Goal: Communication & Community: Answer question/provide support

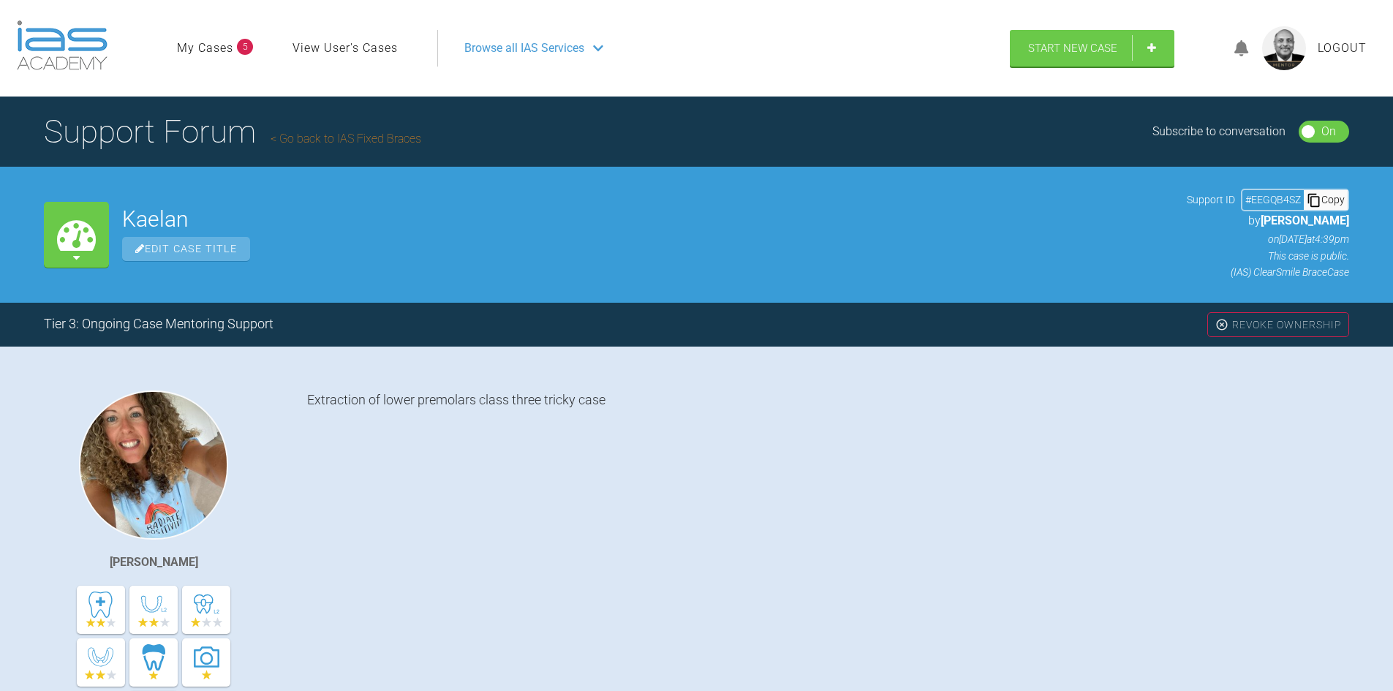
scroll to position [152, 0]
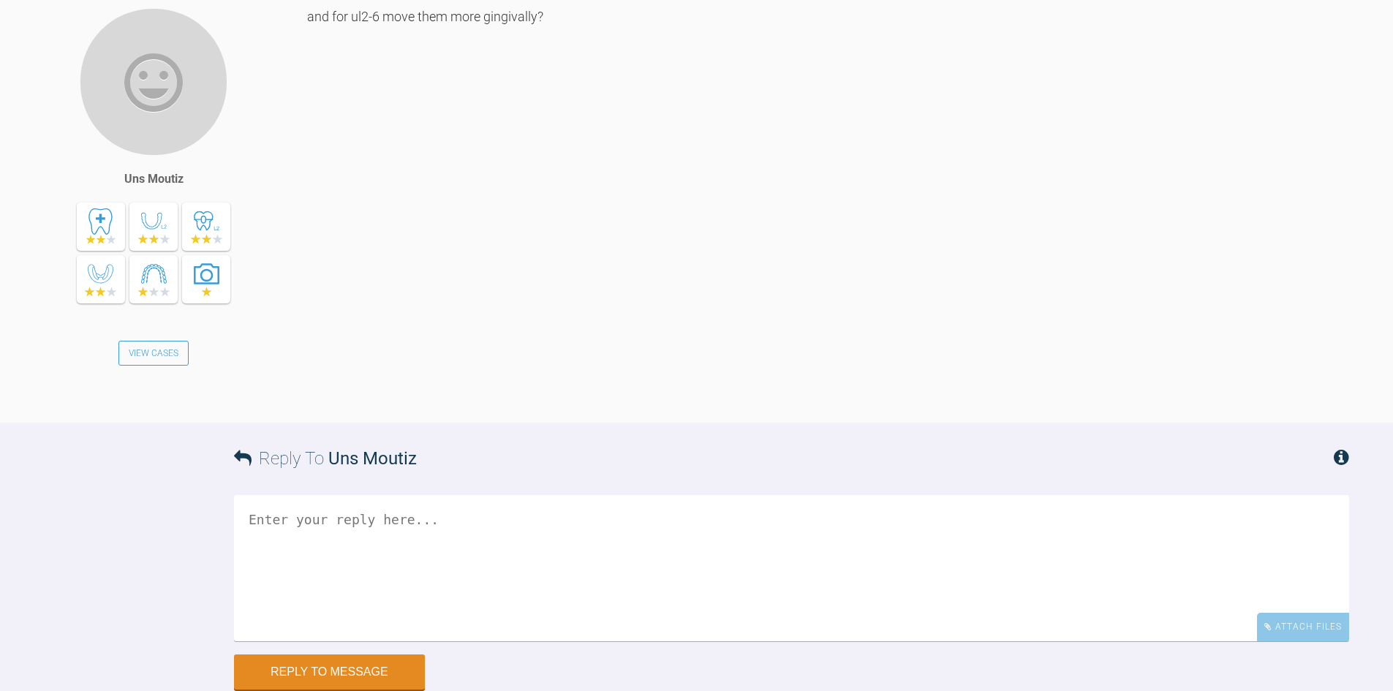
scroll to position [13415, 0]
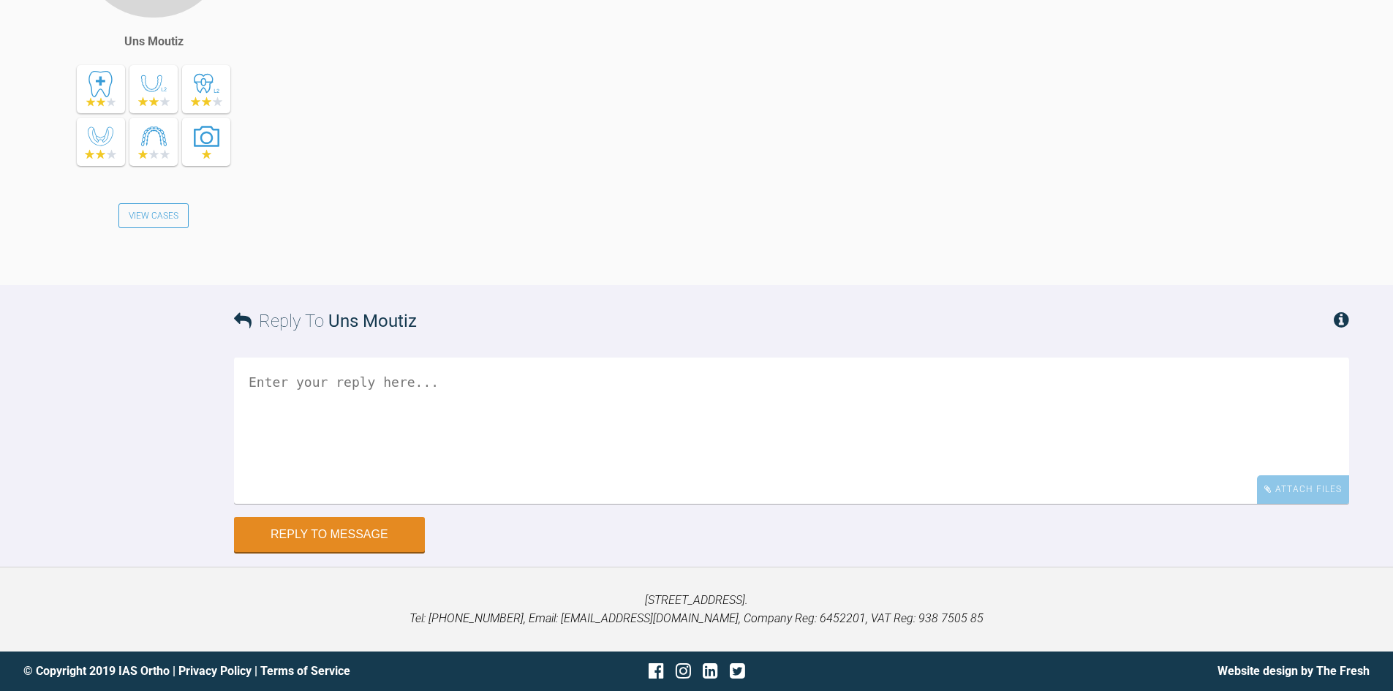
click at [301, 504] on textarea at bounding box center [791, 431] width 1115 height 146
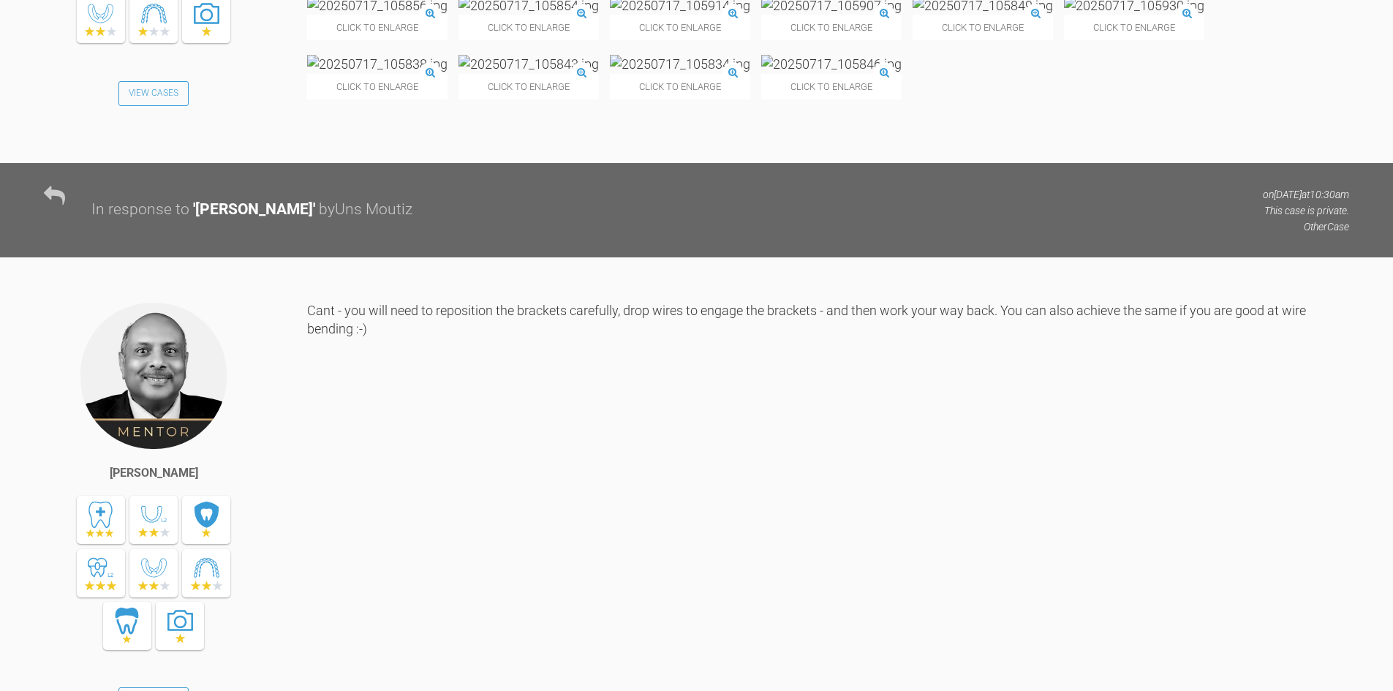
scroll to position [9328, 0]
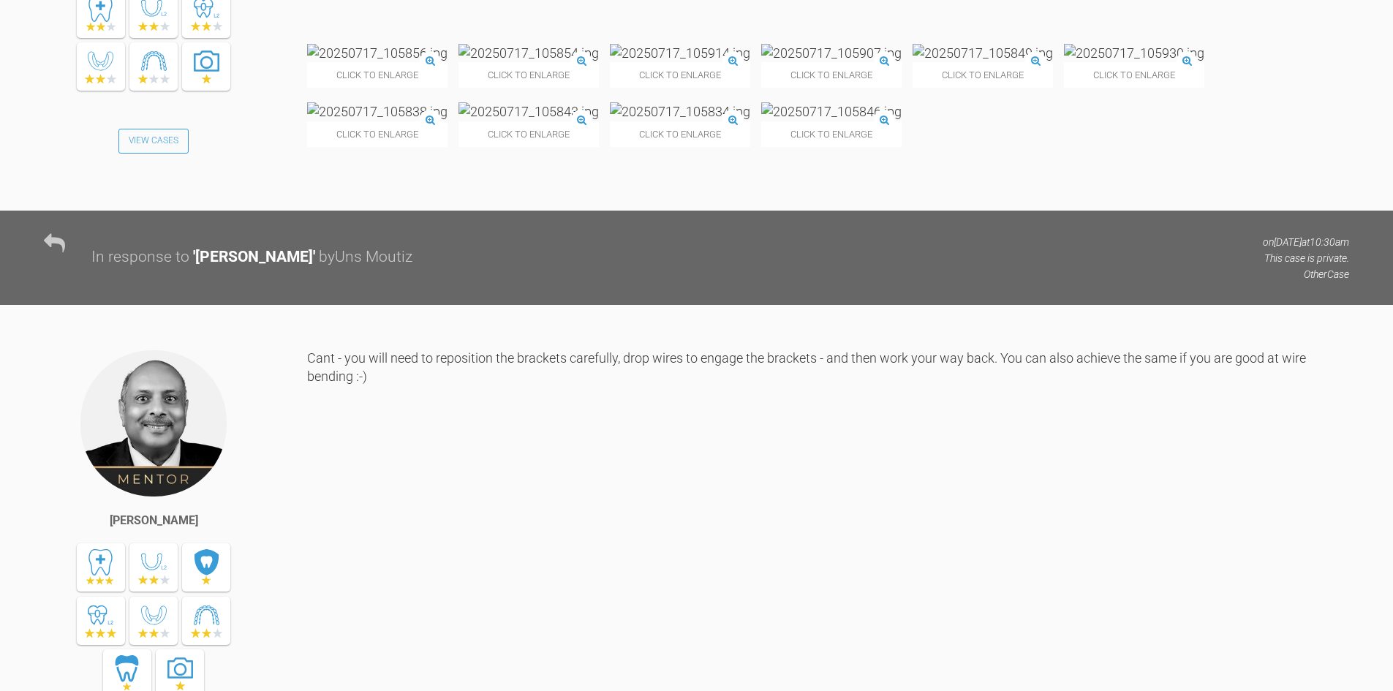
click at [1053, 62] on img at bounding box center [983, 53] width 140 height 18
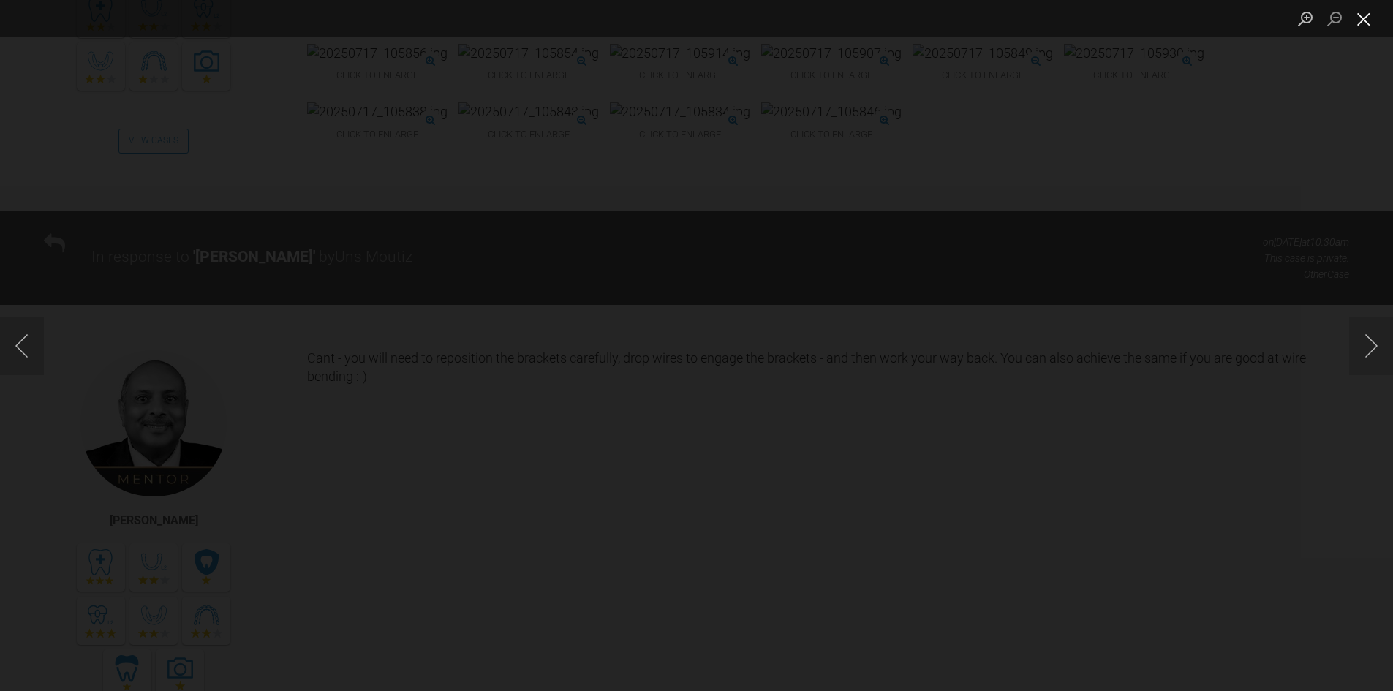
click at [1366, 18] on button "Close lightbox" at bounding box center [1363, 19] width 29 height 26
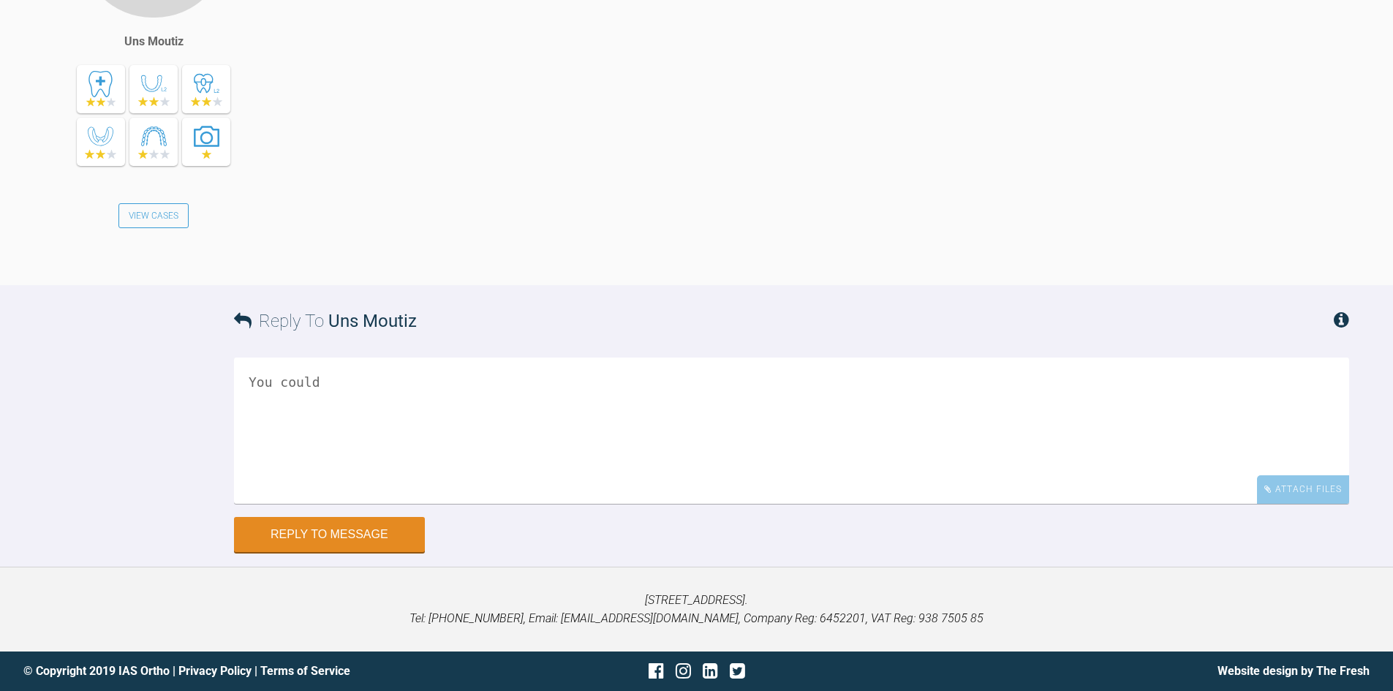
scroll to position [13521, 0]
click at [348, 458] on textarea "You could" at bounding box center [791, 431] width 1115 height 146
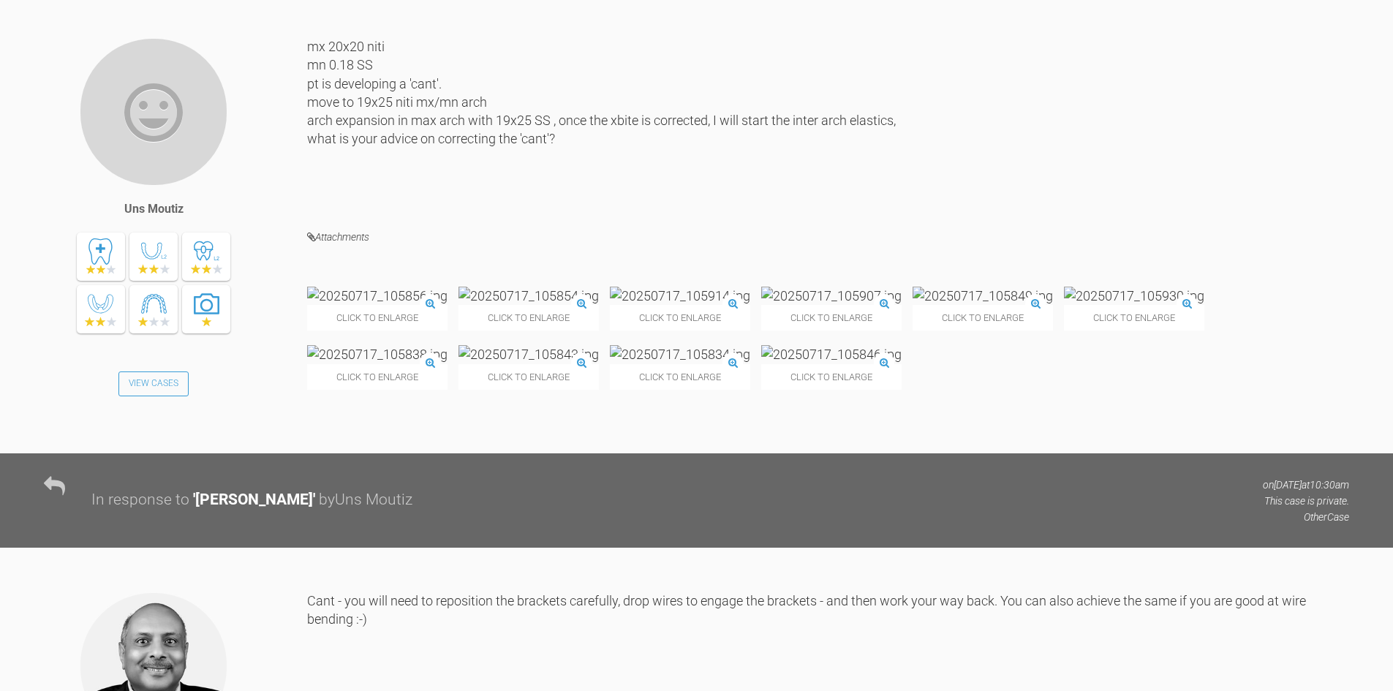
scroll to position [9060, 0]
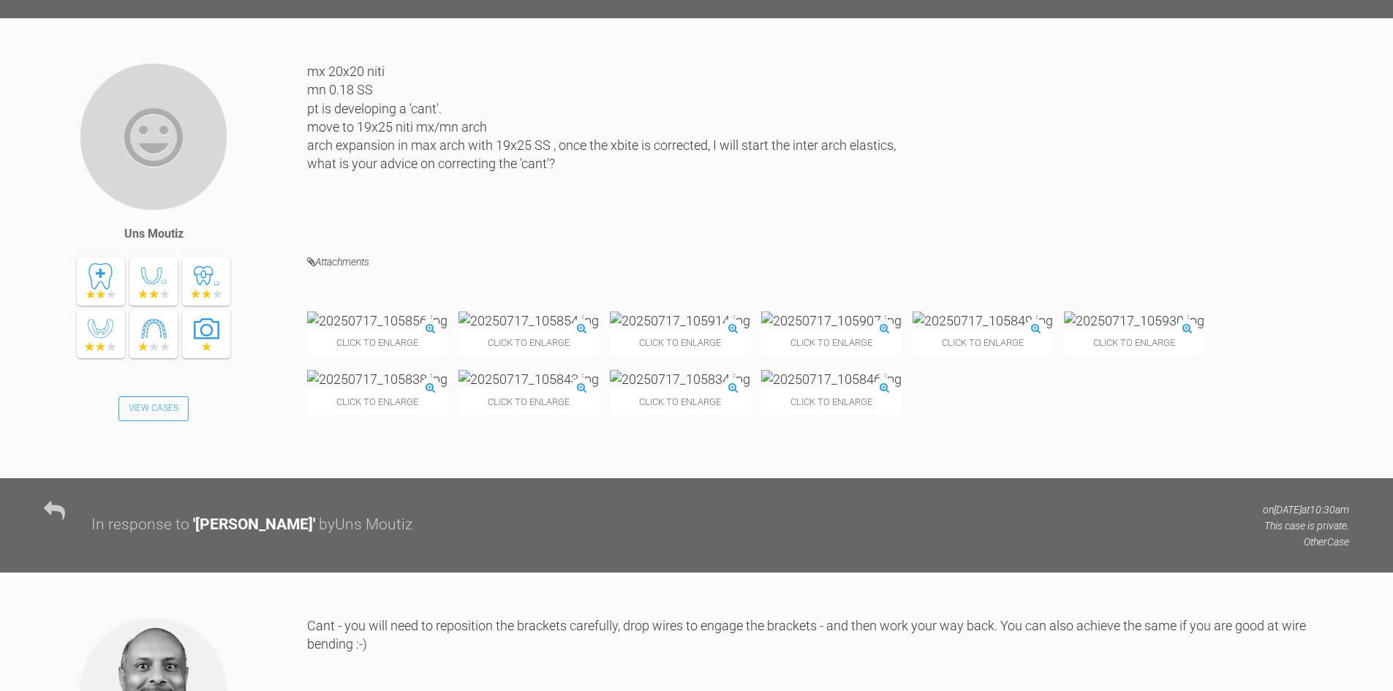
click at [551, 330] on img at bounding box center [528, 321] width 140 height 18
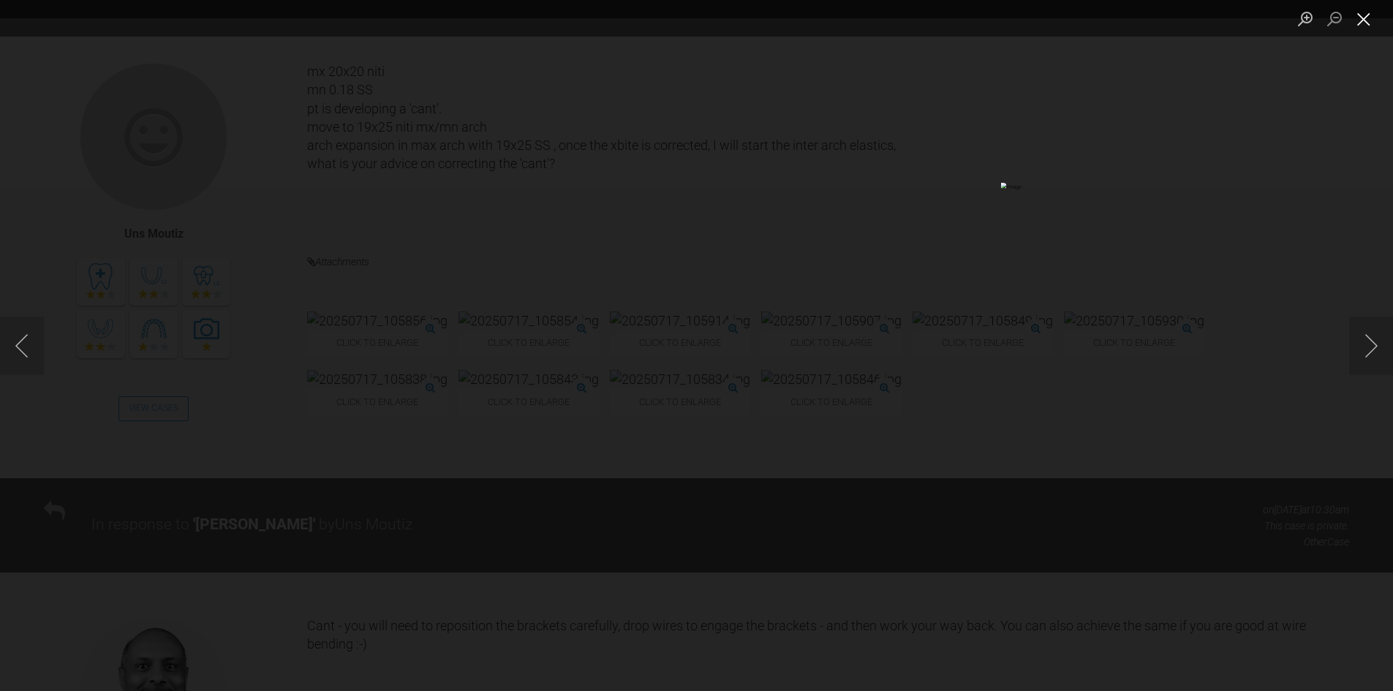
click at [1364, 21] on button "Close lightbox" at bounding box center [1363, 19] width 29 height 26
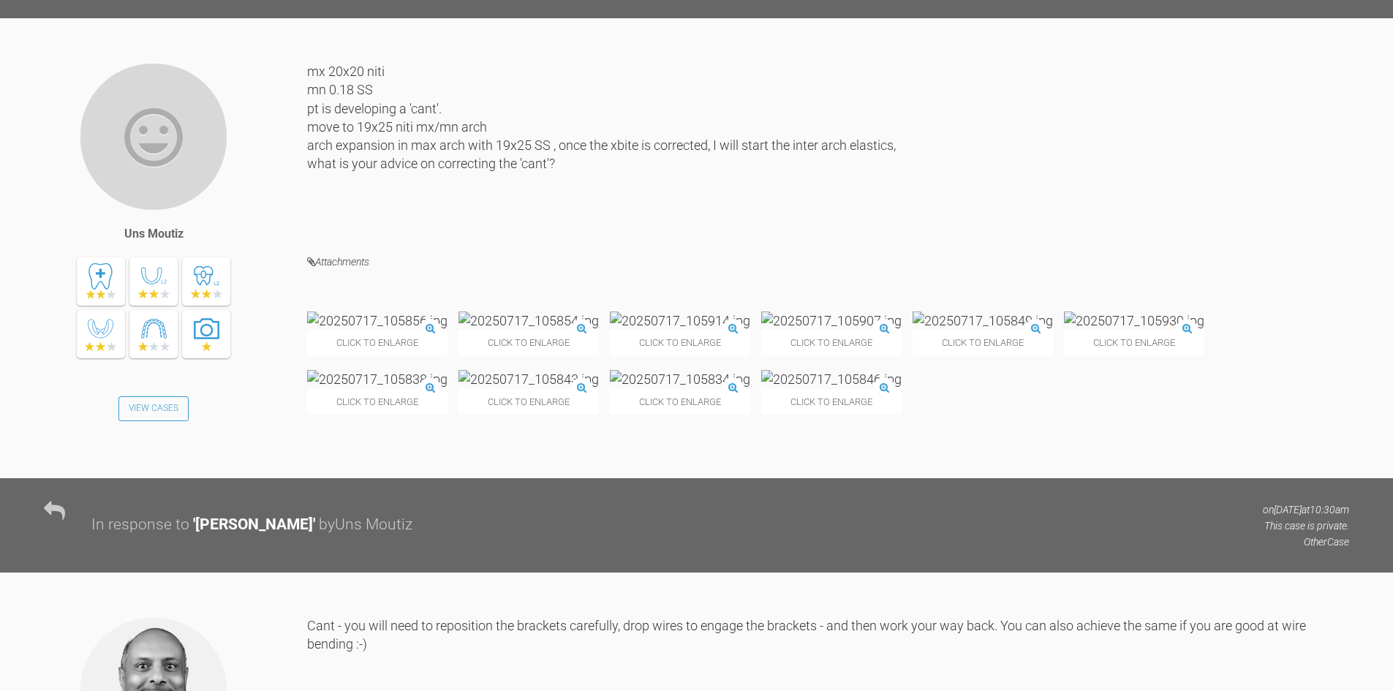
click at [850, 330] on img at bounding box center [831, 321] width 140 height 18
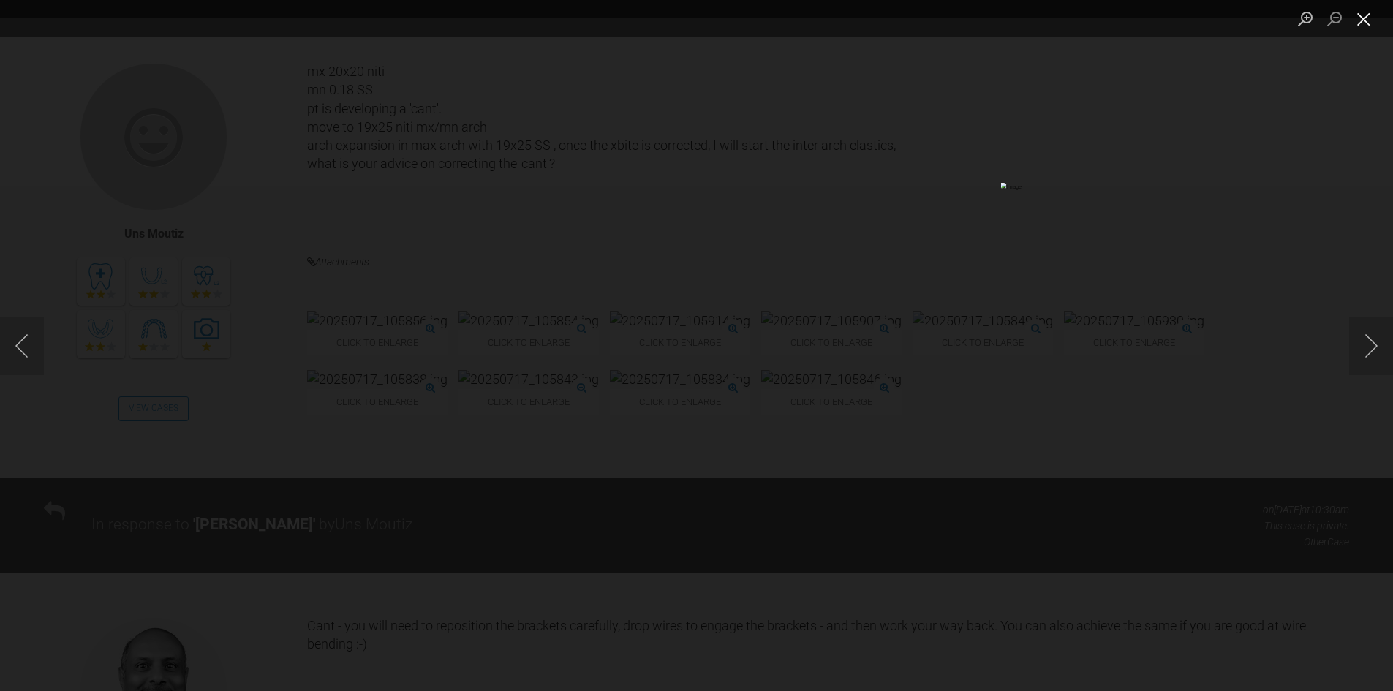
click at [1365, 21] on button "Close lightbox" at bounding box center [1363, 19] width 29 height 26
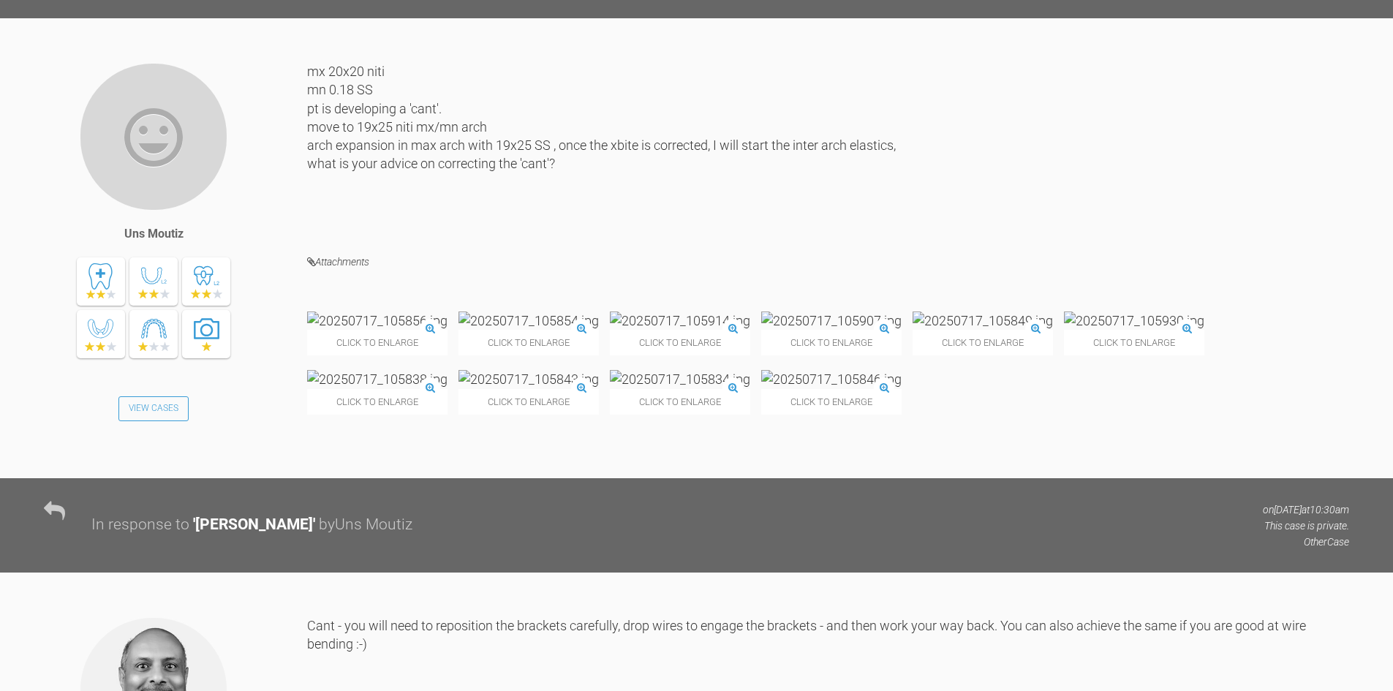
click at [421, 330] on img at bounding box center [377, 321] width 140 height 18
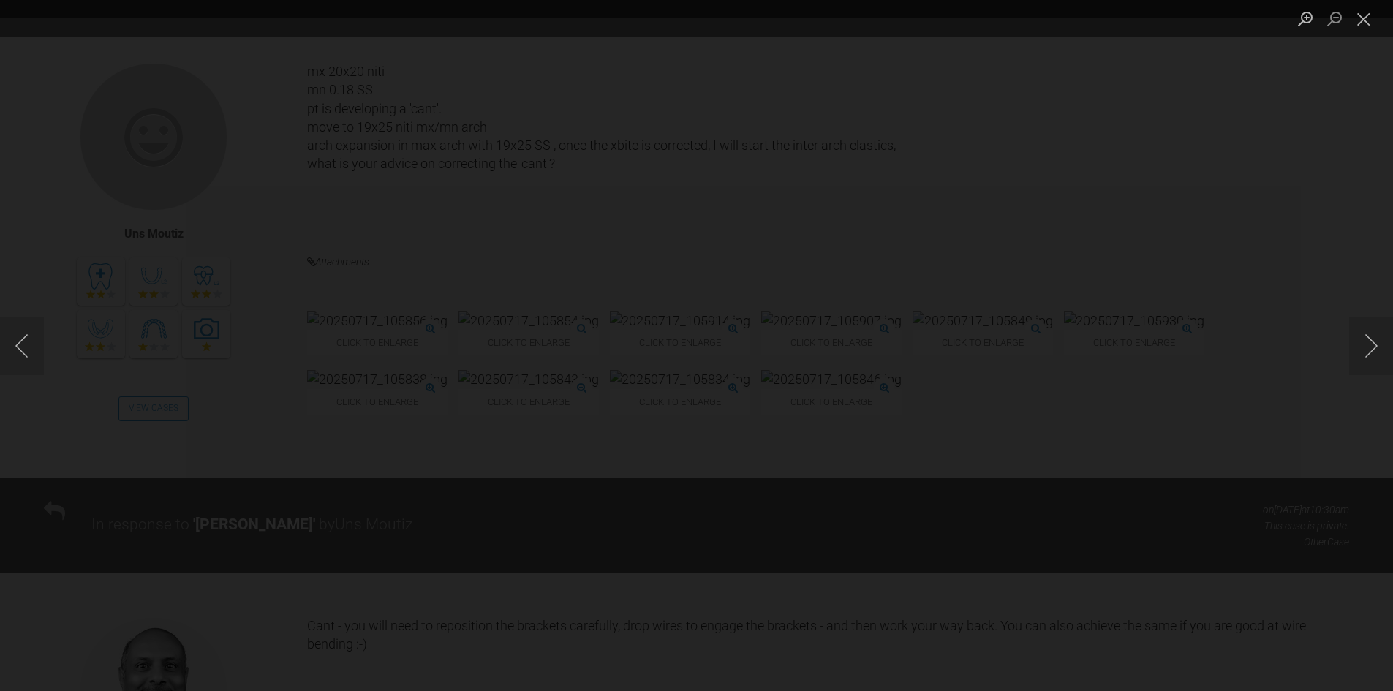
click at [1304, 20] on button "Zoom in" at bounding box center [1305, 19] width 29 height 26
click at [1360, 23] on button "Close lightbox" at bounding box center [1363, 19] width 29 height 26
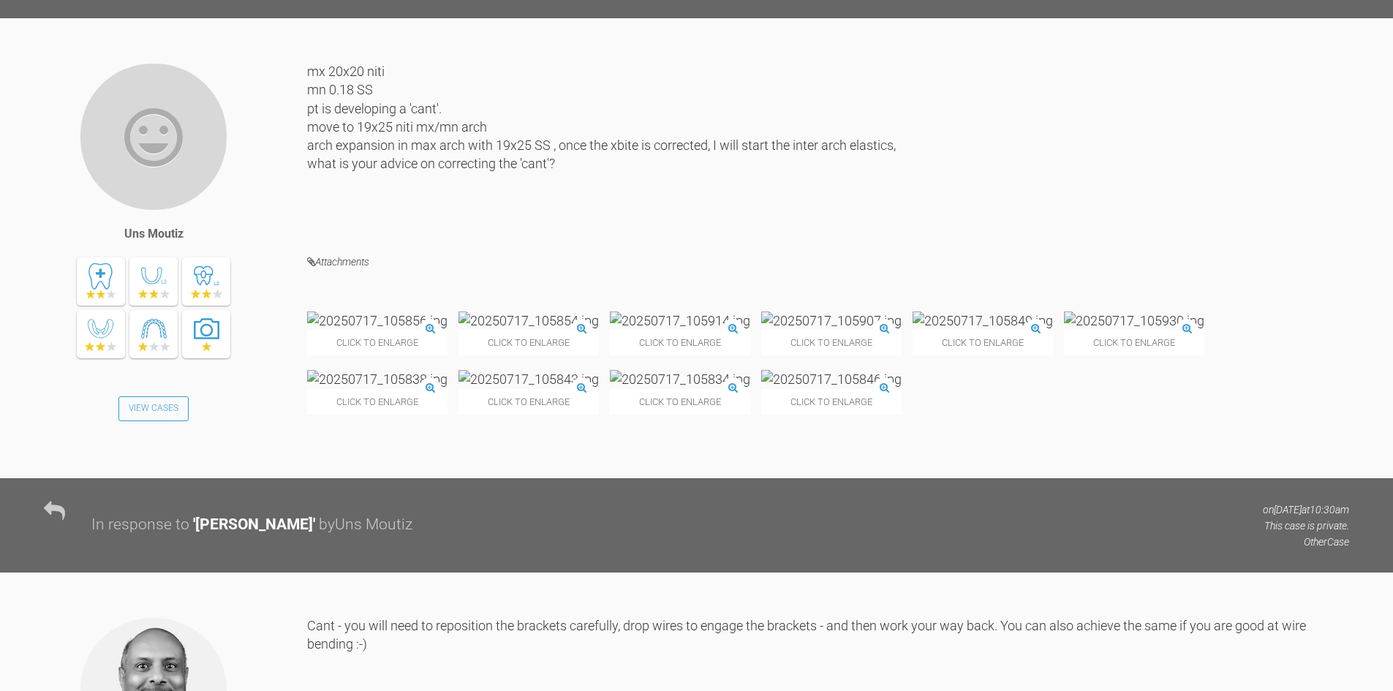
click at [536, 330] on img at bounding box center [528, 321] width 140 height 18
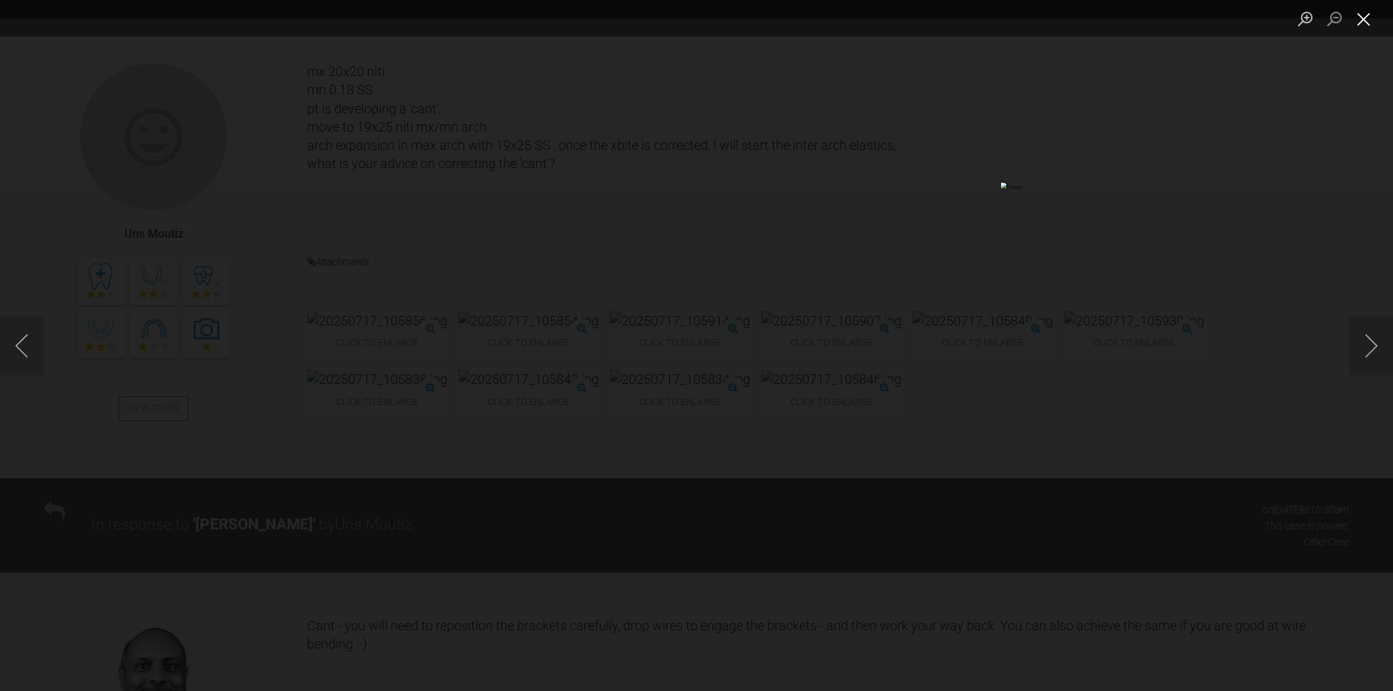
click at [1359, 23] on button "Close lightbox" at bounding box center [1363, 19] width 29 height 26
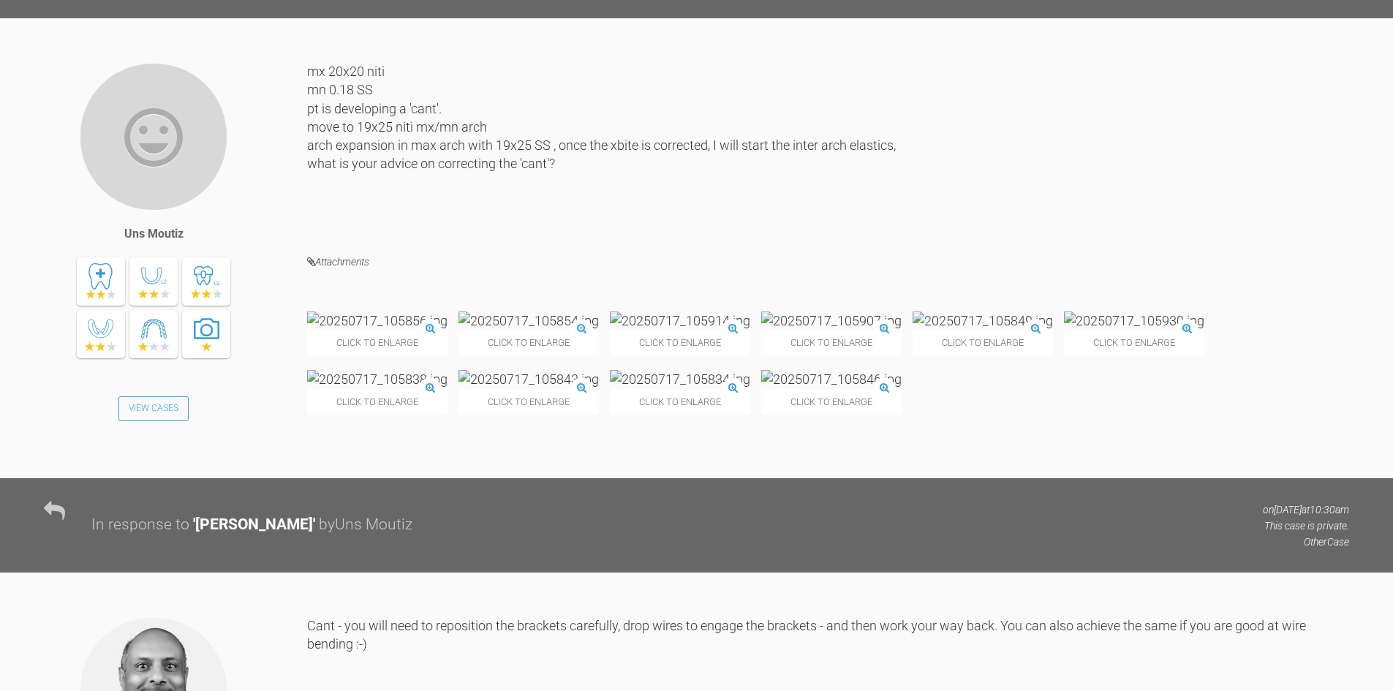
click at [1043, 330] on img at bounding box center [983, 321] width 140 height 18
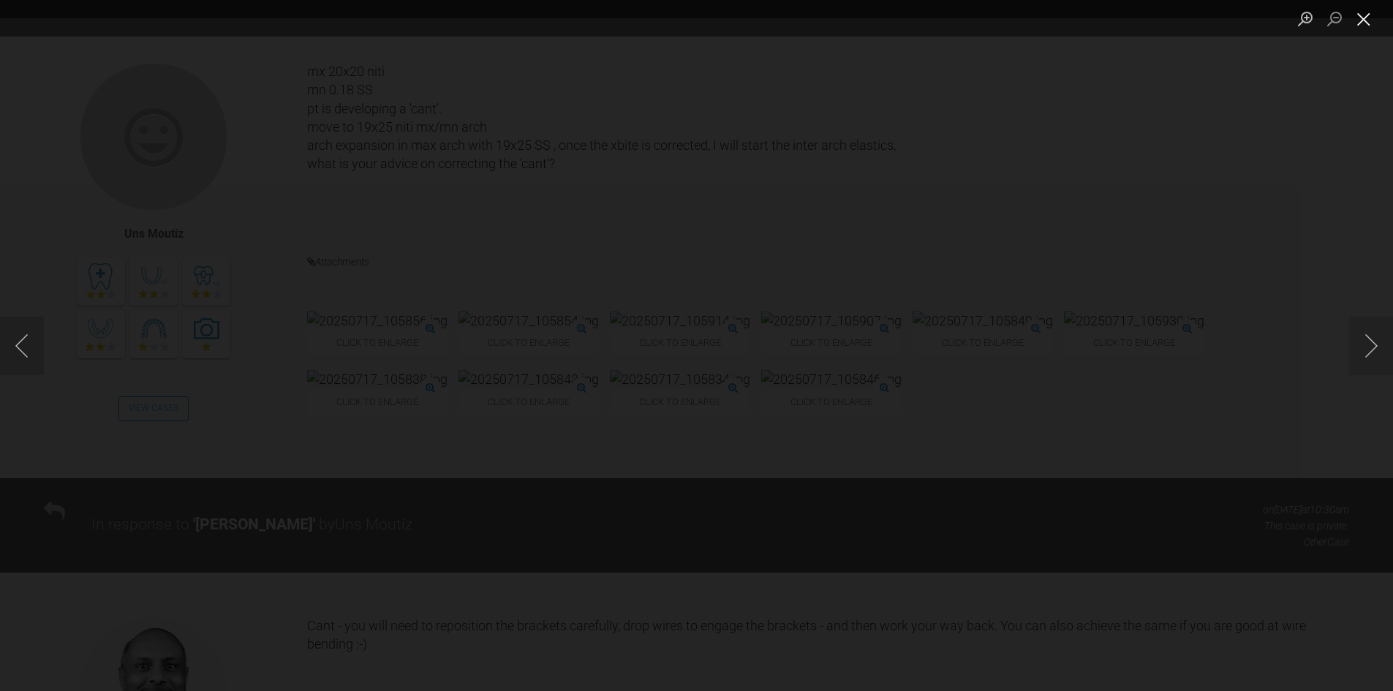
click at [1358, 24] on button "Close lightbox" at bounding box center [1363, 19] width 29 height 26
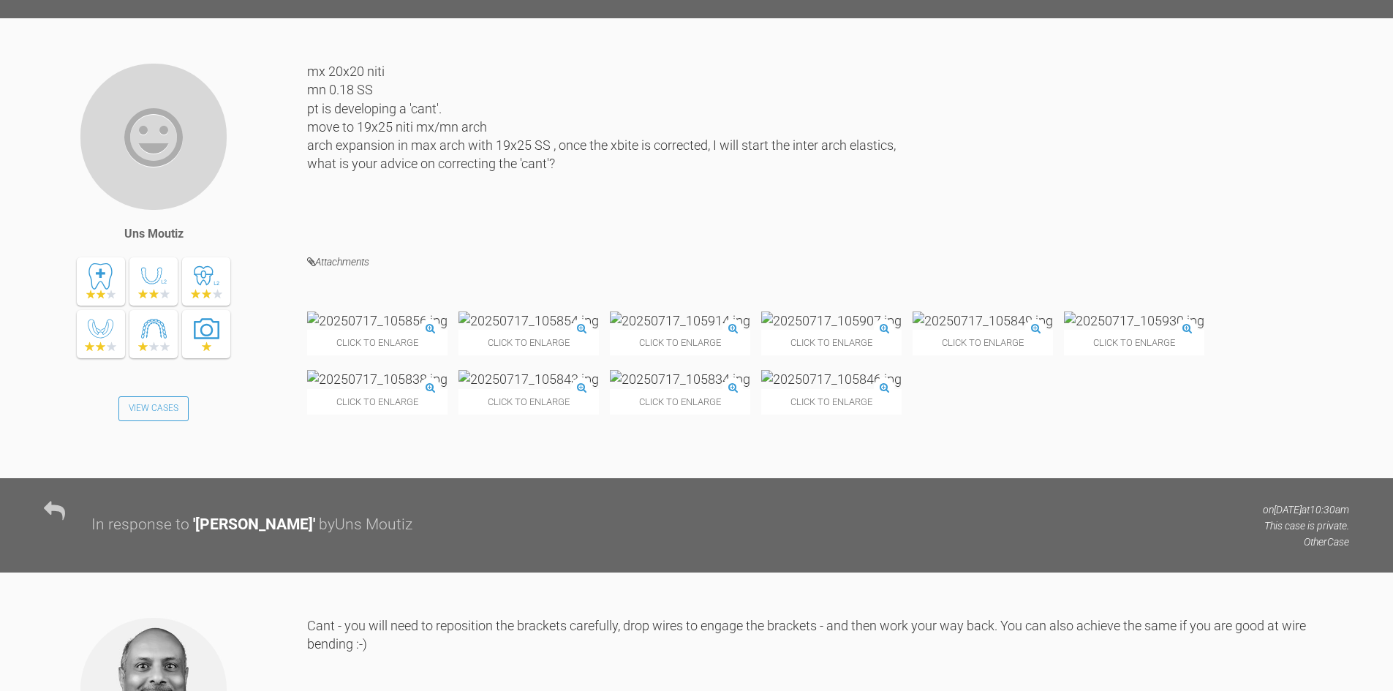
click at [552, 330] on img at bounding box center [528, 321] width 140 height 18
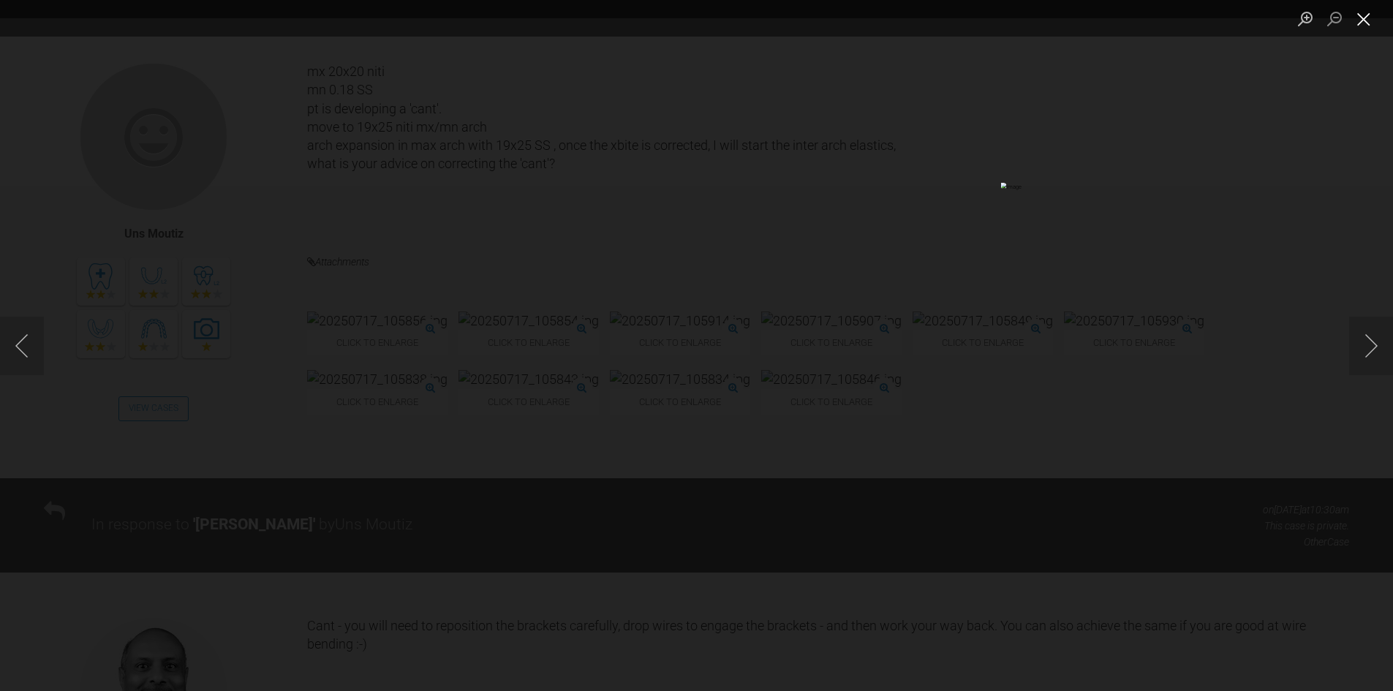
click at [1363, 17] on button "Close lightbox" at bounding box center [1363, 19] width 29 height 26
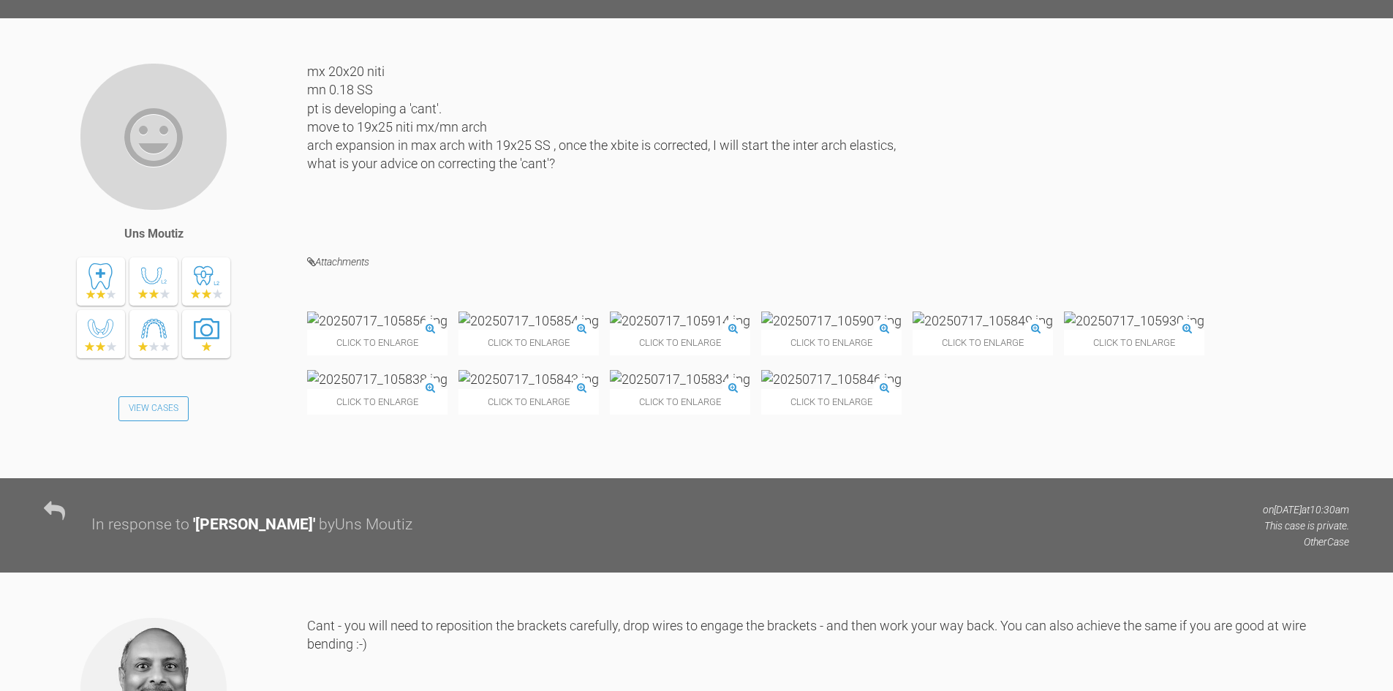
click at [891, 330] on img at bounding box center [831, 321] width 140 height 18
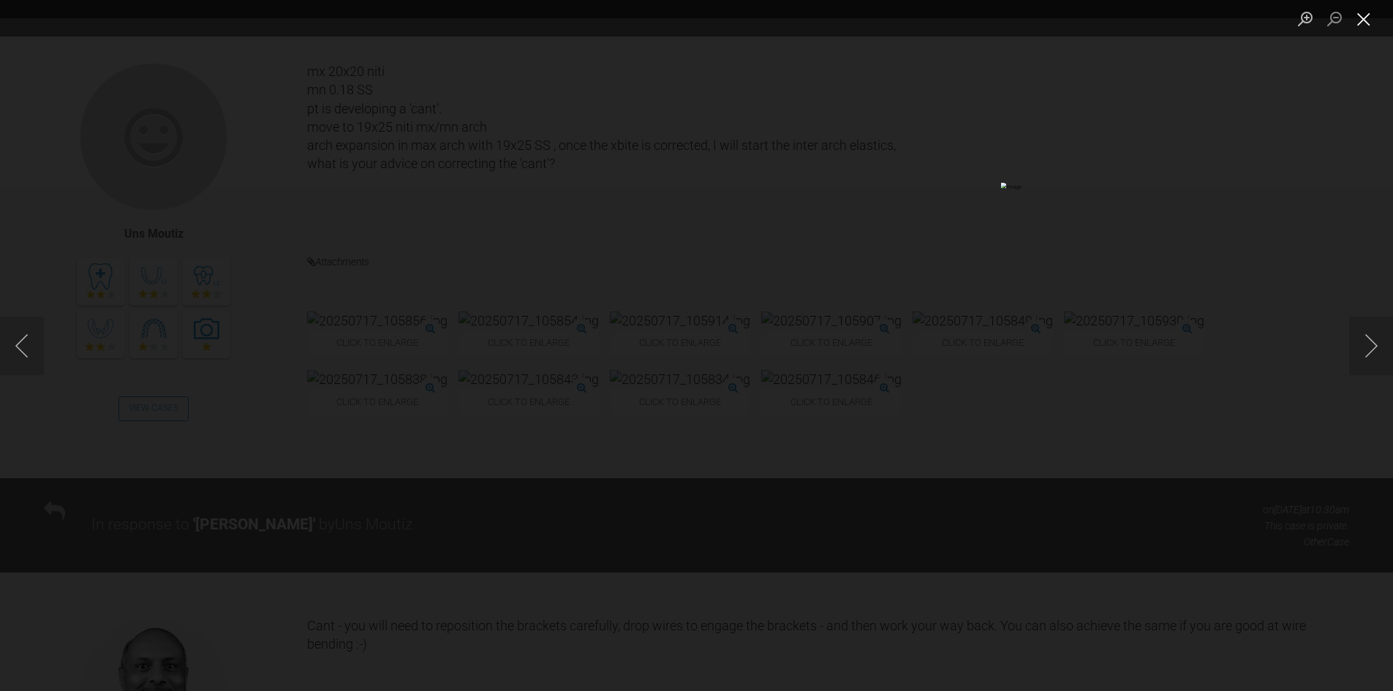
click at [1364, 16] on button "Close lightbox" at bounding box center [1363, 19] width 29 height 26
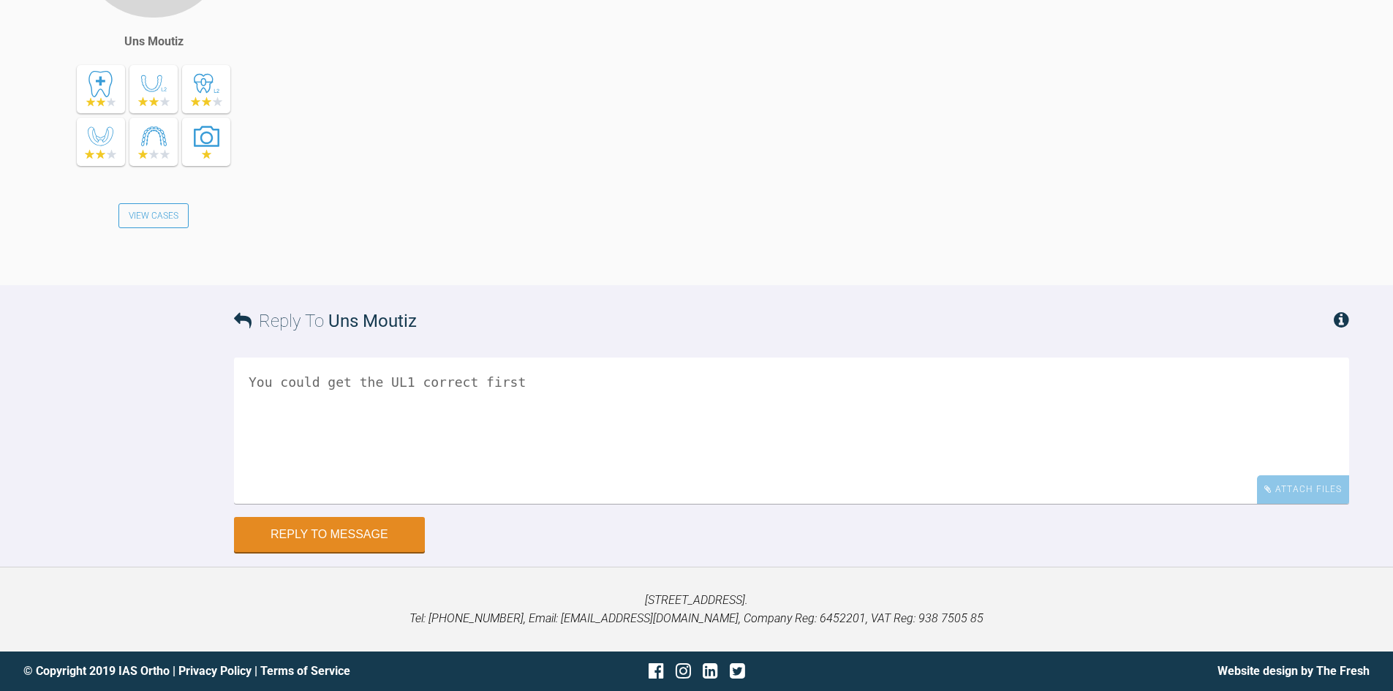
scroll to position [13594, 0]
click at [544, 383] on textarea "You could get the UL1 correct first" at bounding box center [791, 431] width 1115 height 146
type textarea "Y"
type textarea "I cannot see if there is a slight XB at the left side? Can you confirm? Its not…"
click at [298, 540] on button "Reply to Message" at bounding box center [329, 535] width 191 height 35
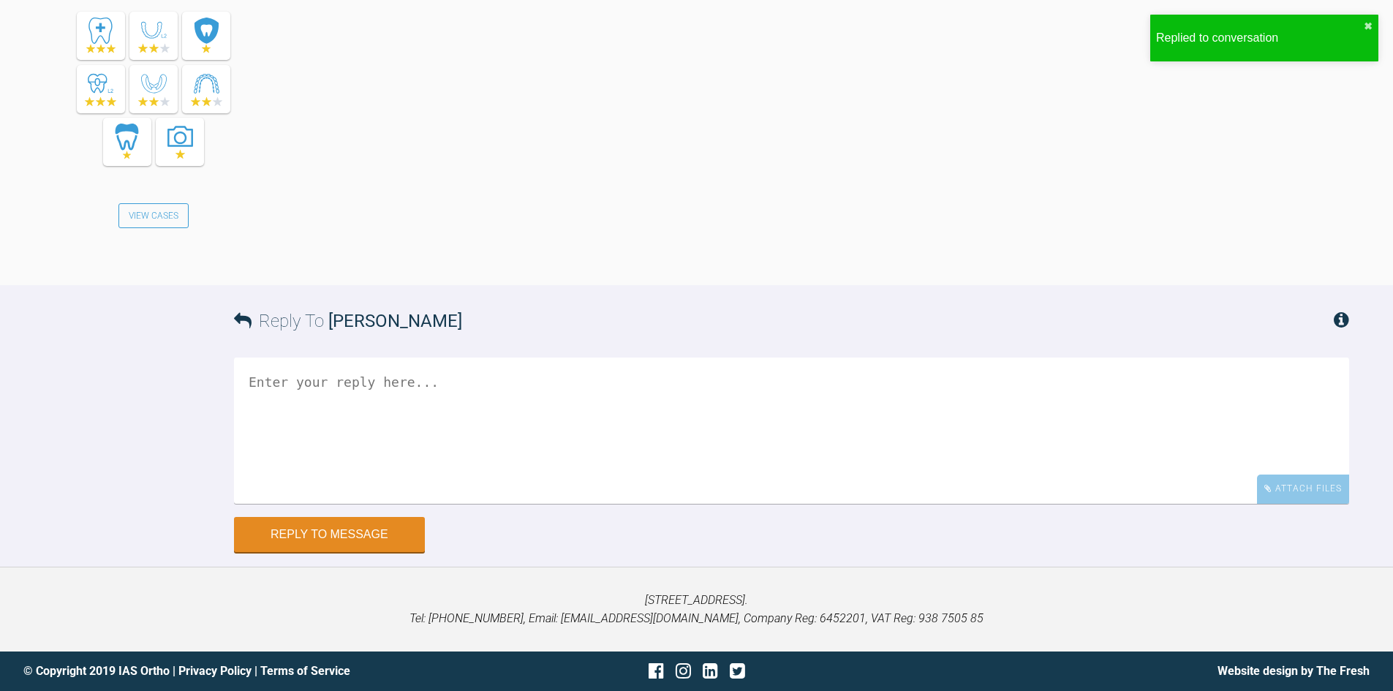
scroll to position [14152, 0]
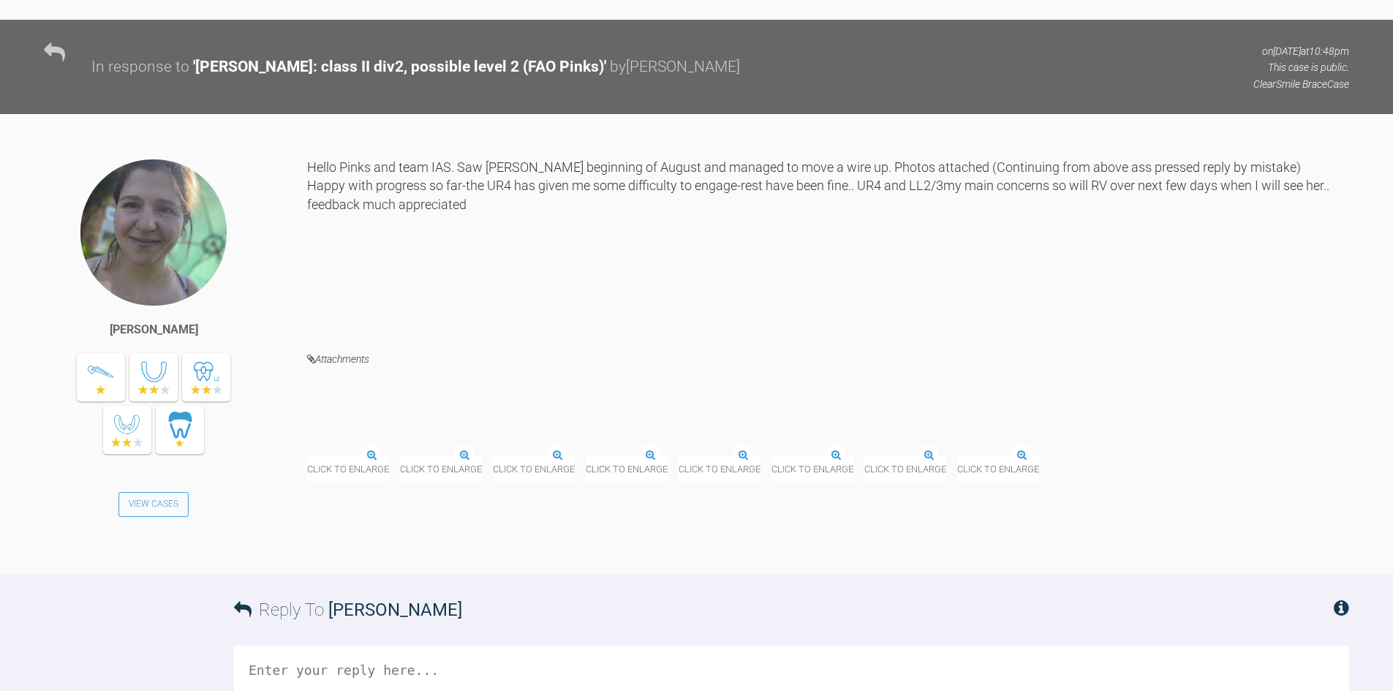
scroll to position [21824, 0]
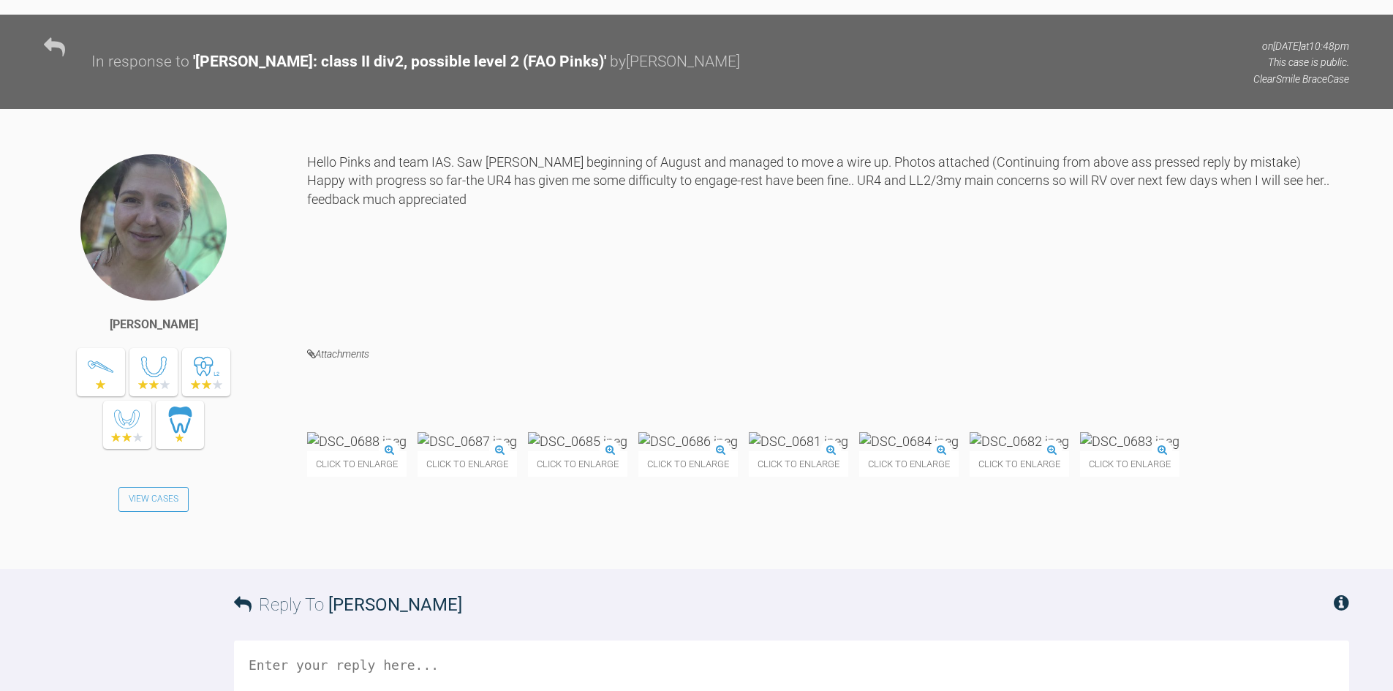
click at [403, 432] on img at bounding box center [356, 441] width 99 height 18
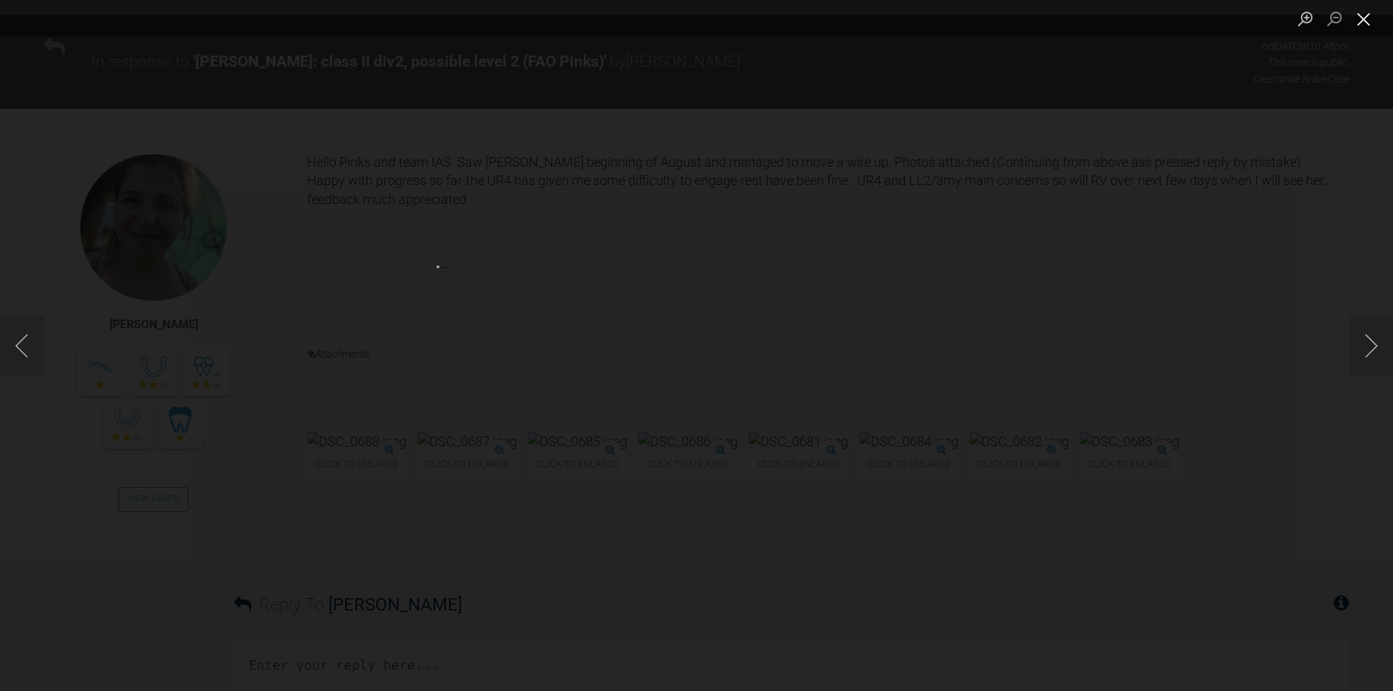
click at [1366, 26] on button "Close lightbox" at bounding box center [1363, 19] width 29 height 26
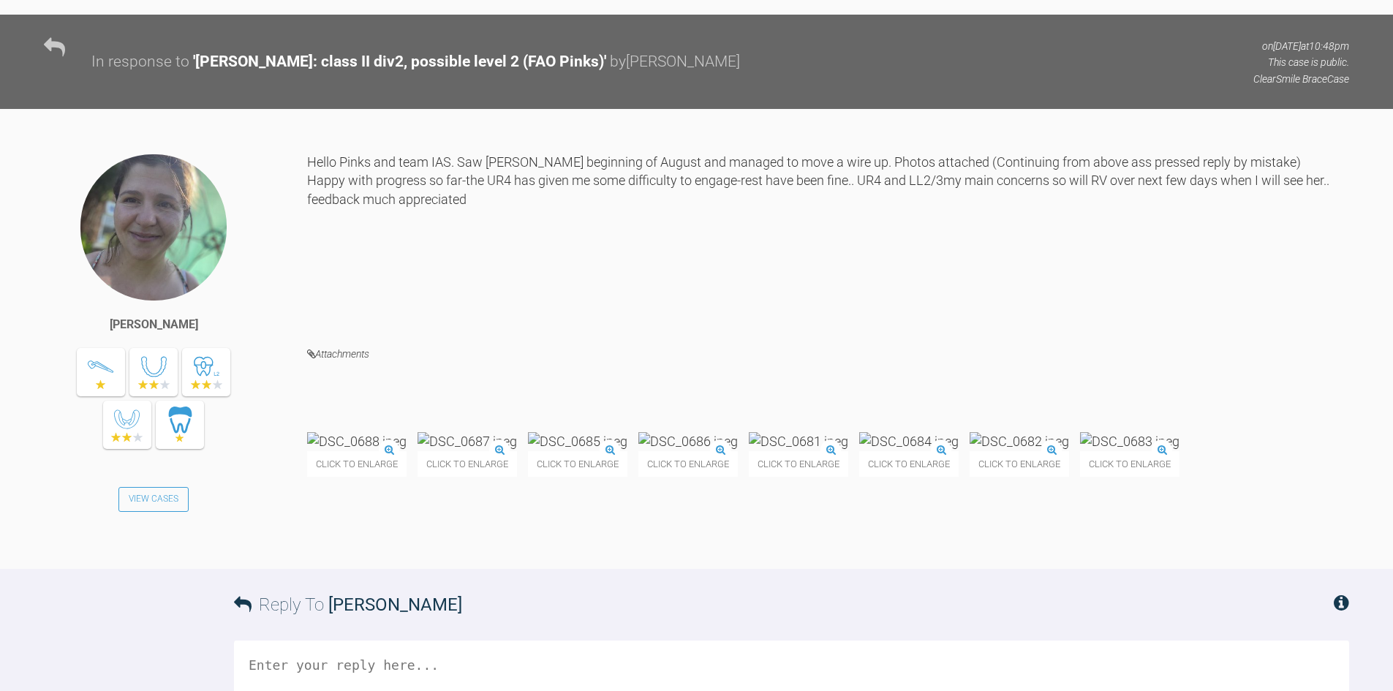
click at [959, 432] on img at bounding box center [908, 441] width 99 height 18
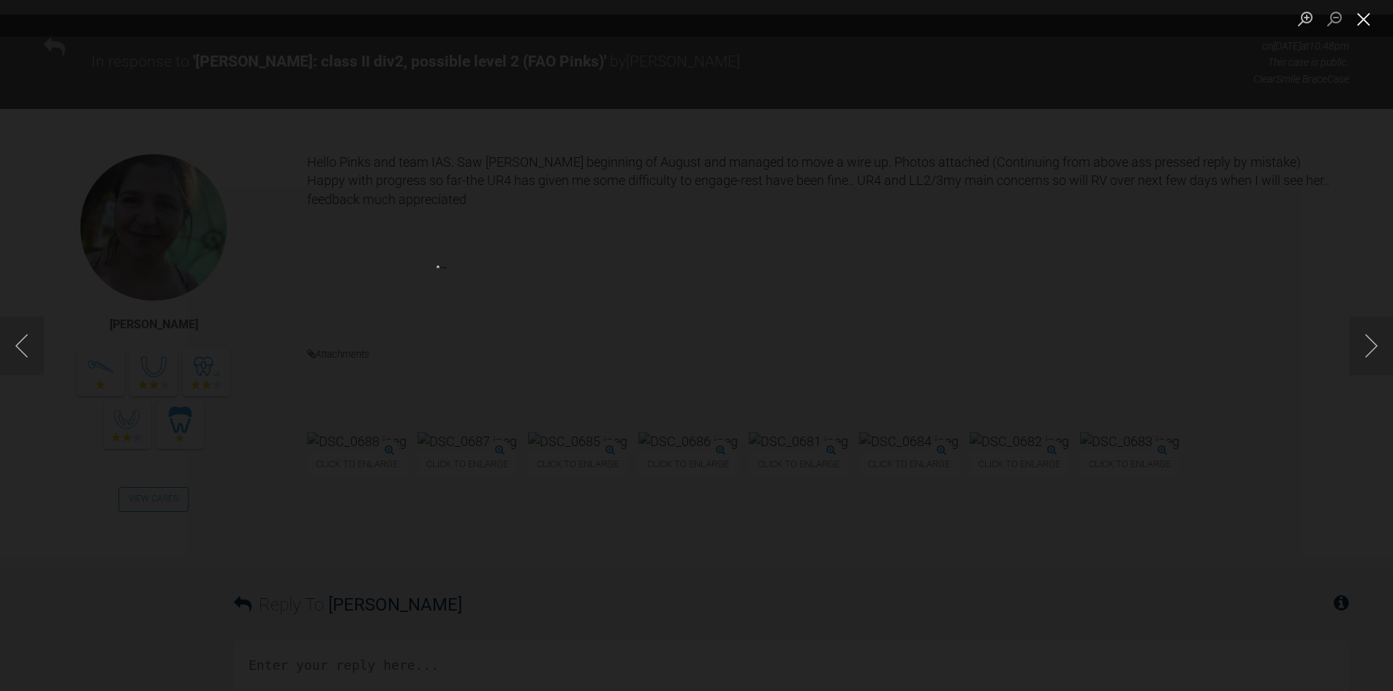
click at [1376, 20] on button "Close lightbox" at bounding box center [1363, 19] width 29 height 26
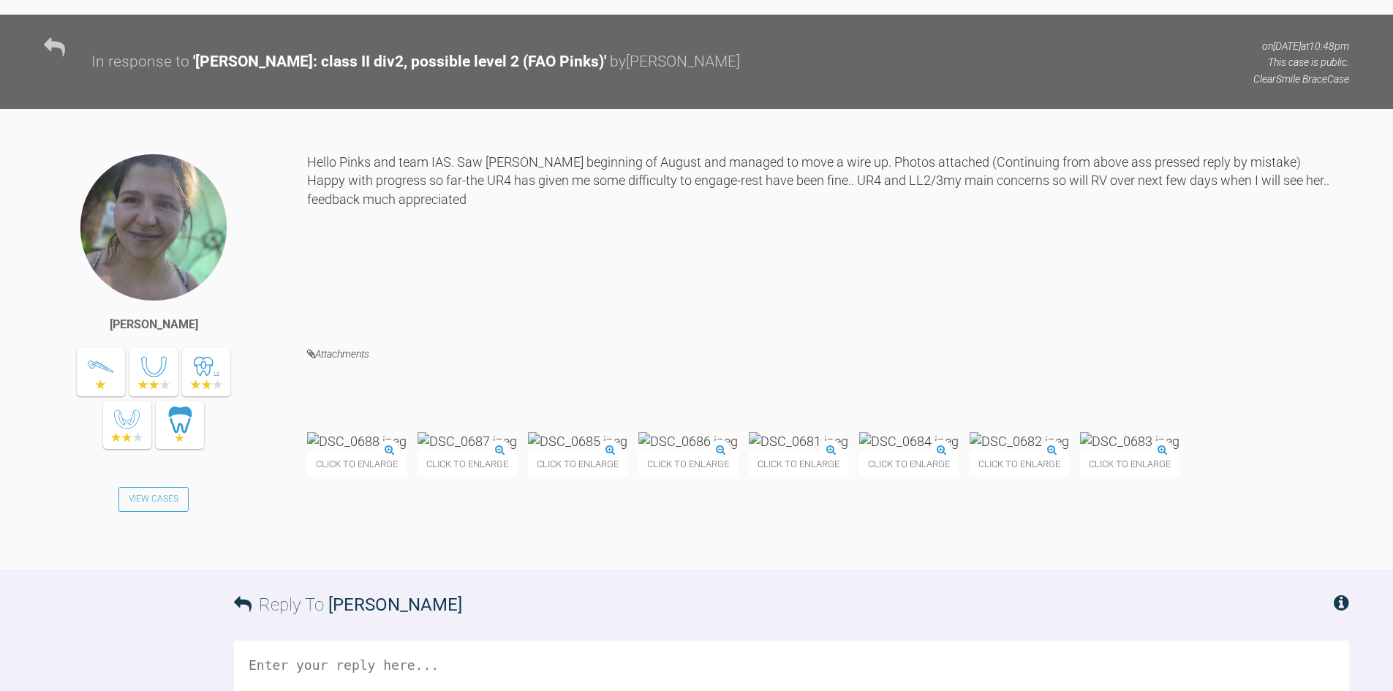
click at [627, 432] on img at bounding box center [577, 441] width 99 height 18
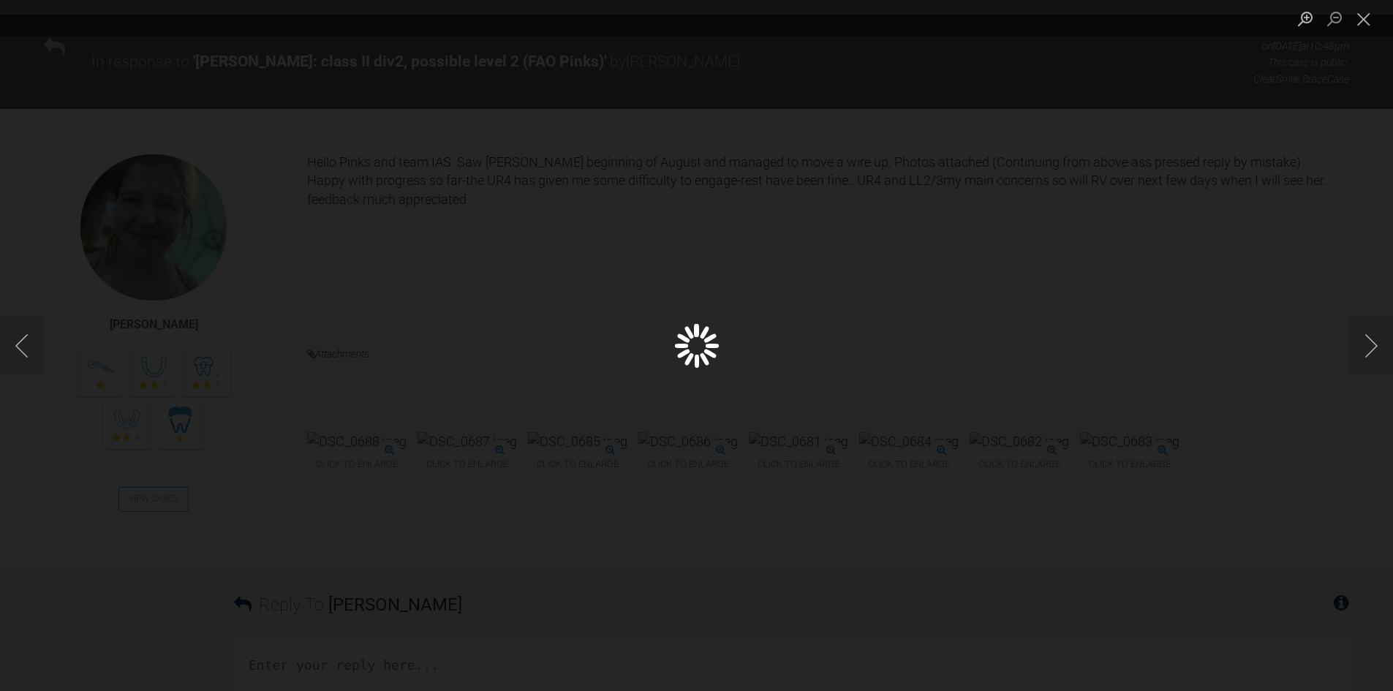
click at [689, 414] on div "Lightbox" at bounding box center [696, 345] width 1393 height 691
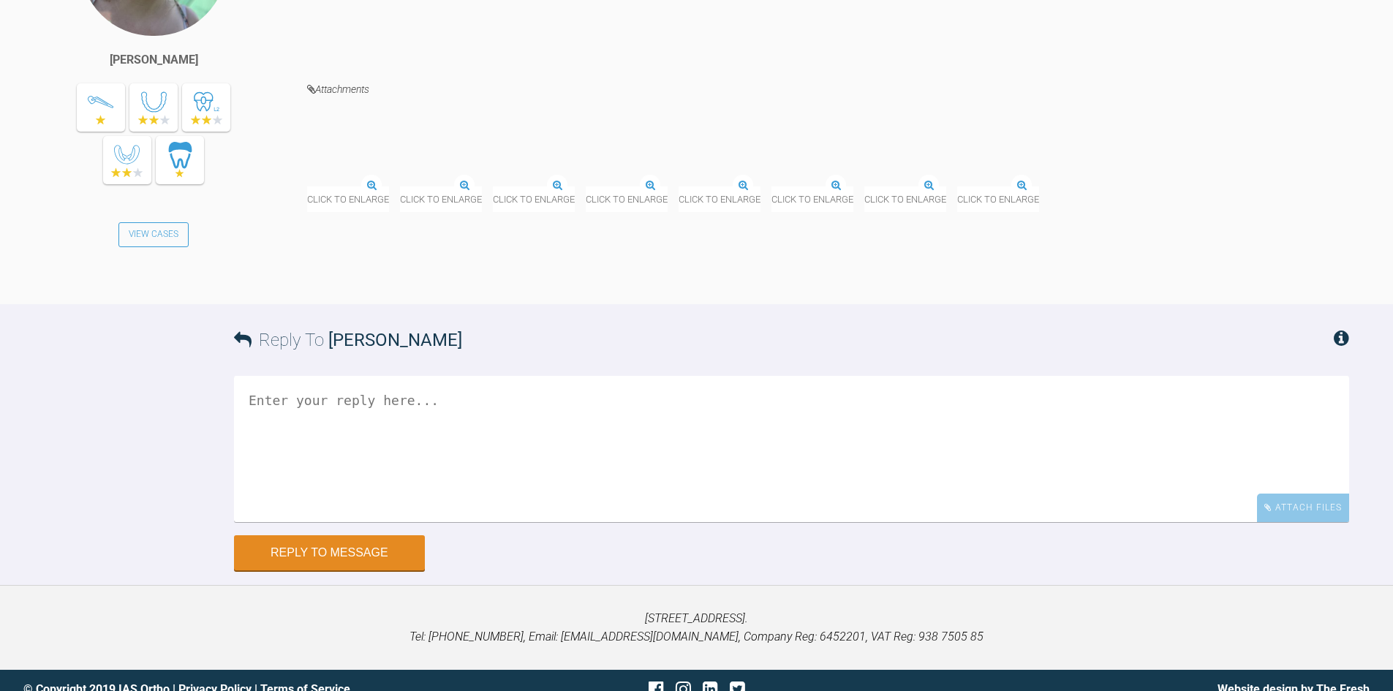
scroll to position [21796, 0]
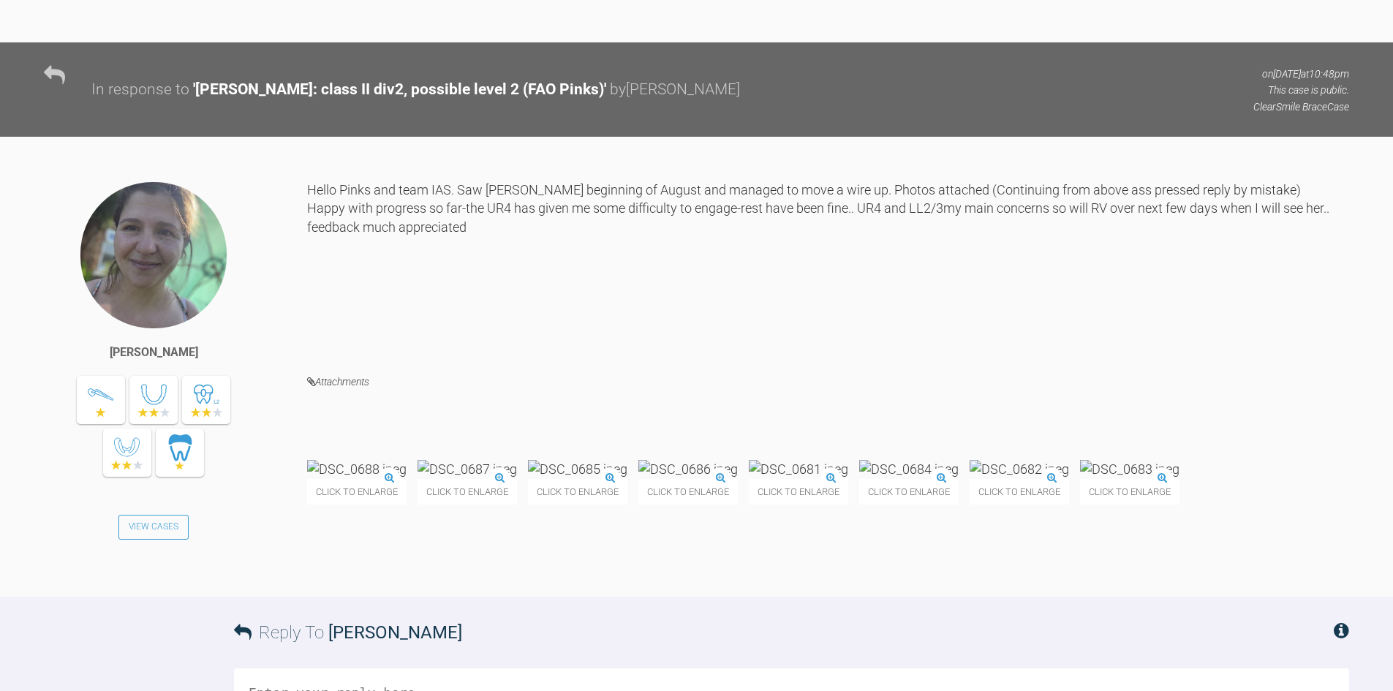
click at [517, 460] on img at bounding box center [467, 469] width 99 height 18
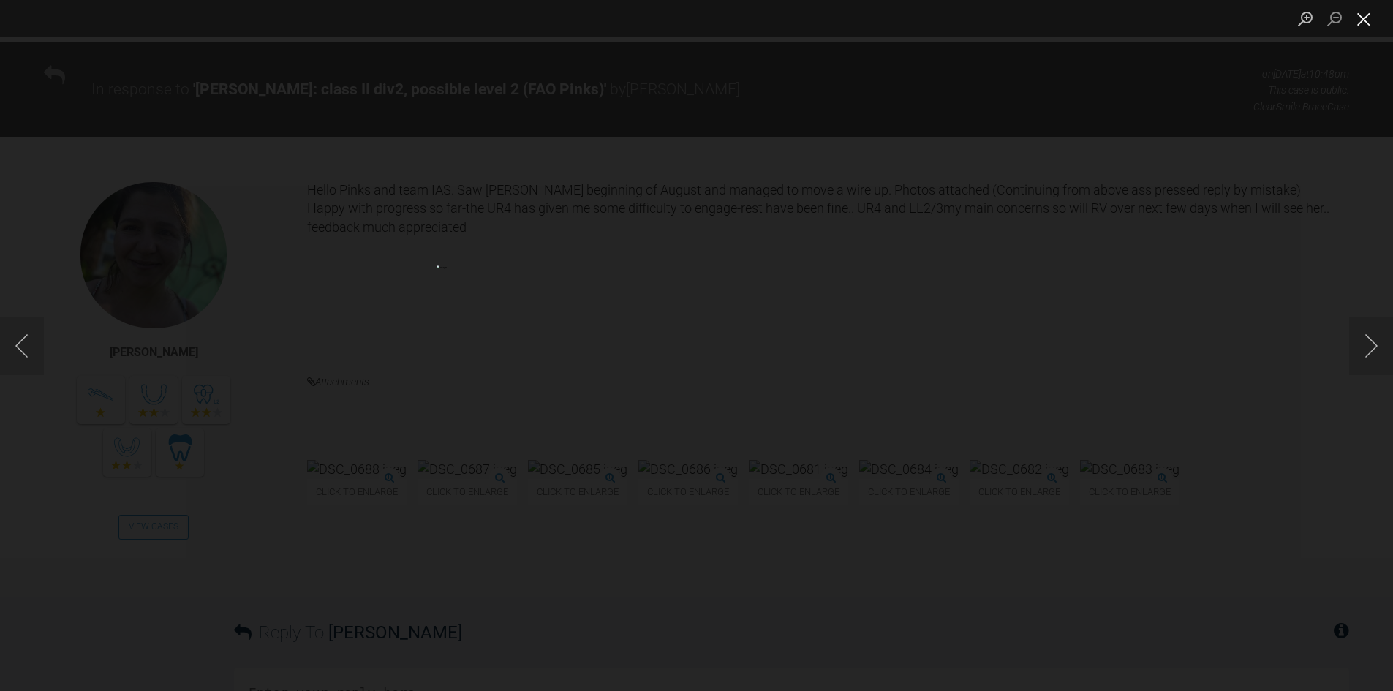
click at [1366, 17] on button "Close lightbox" at bounding box center [1363, 19] width 29 height 26
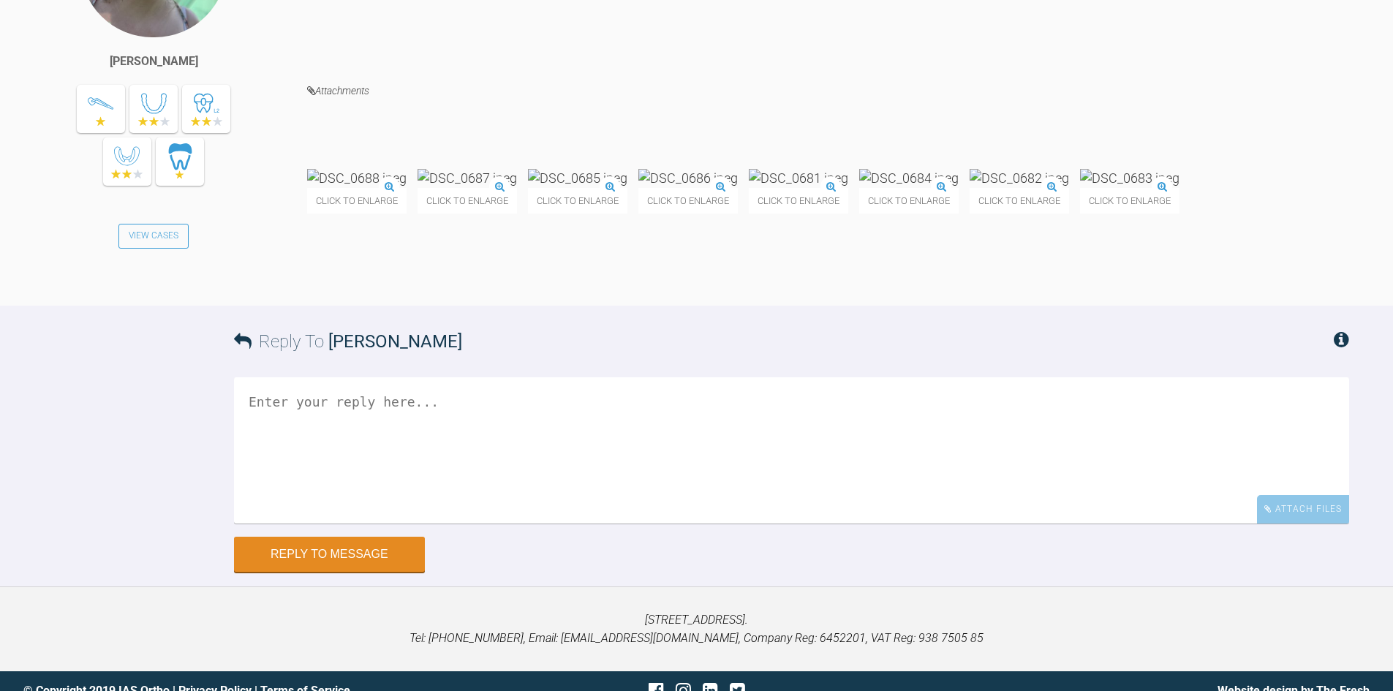
scroll to position [22089, 0]
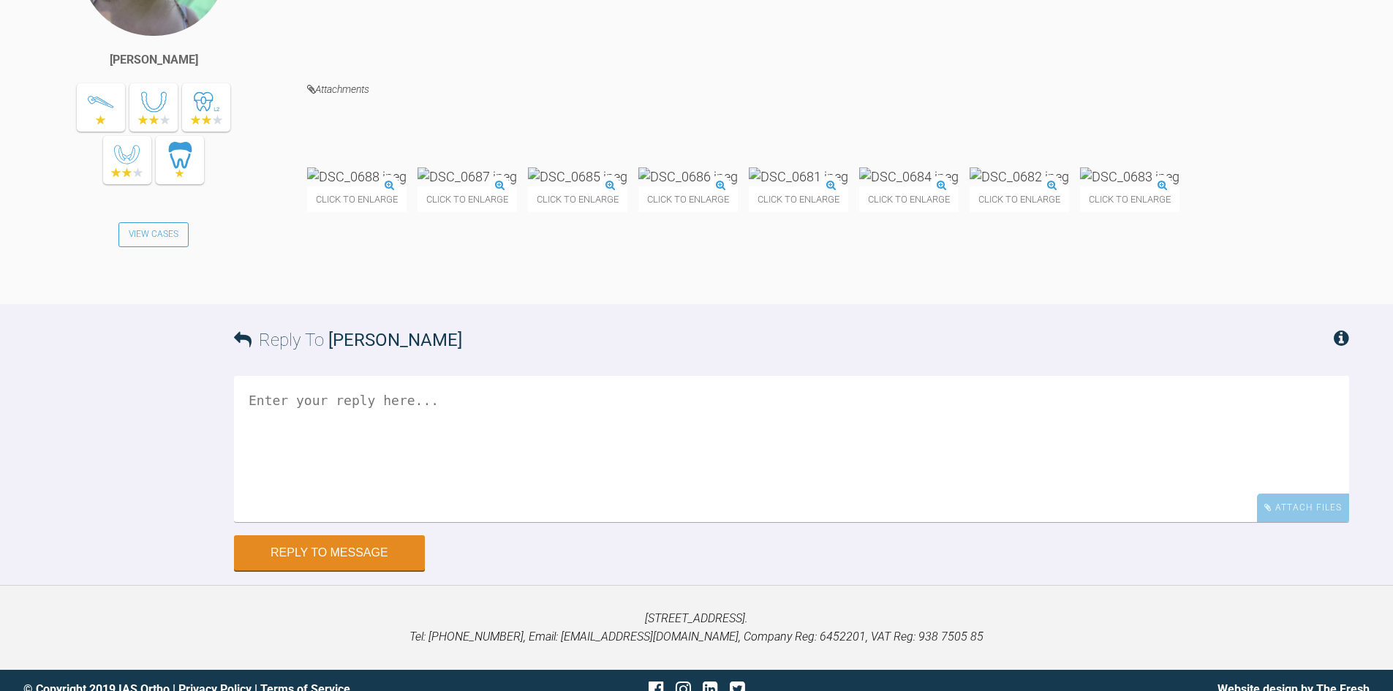
click at [441, 462] on textarea at bounding box center [791, 449] width 1115 height 146
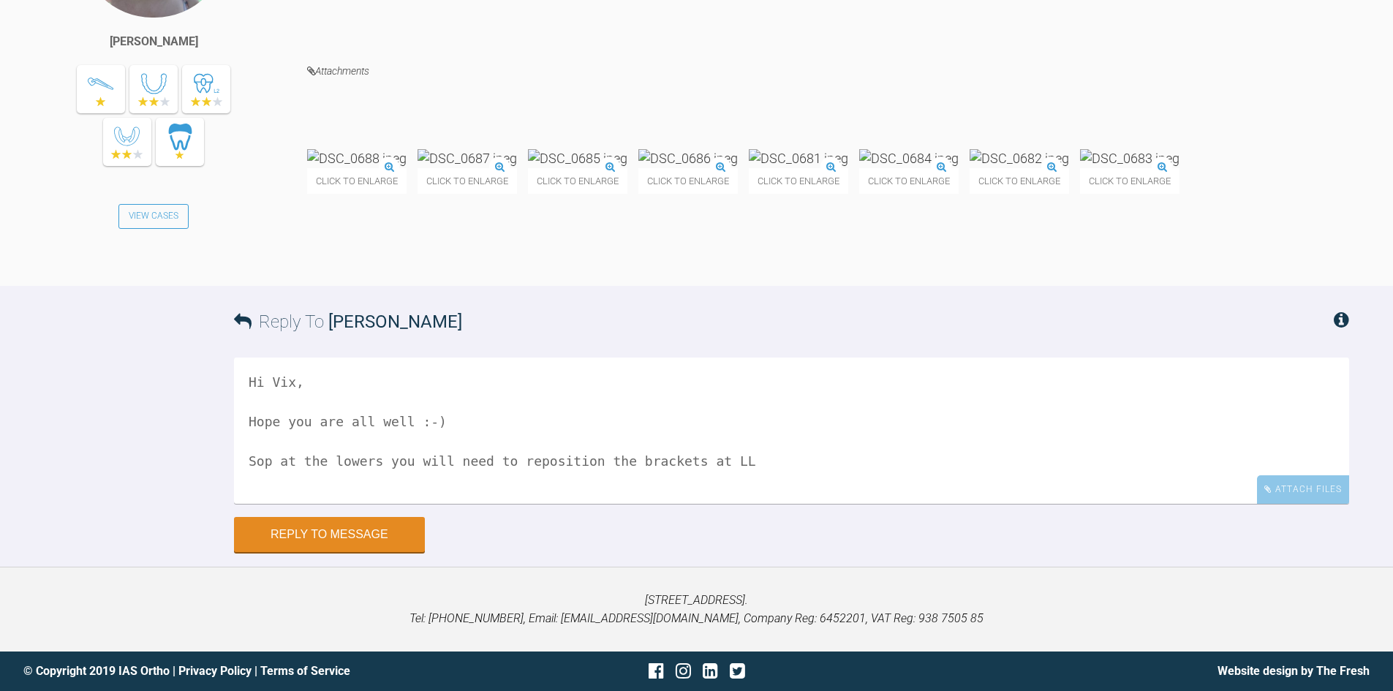
scroll to position [22162, 0]
click at [266, 482] on textarea "Hi Vix, Hope you are all well :-) Sop at the lowers you will need to reposition…" at bounding box center [791, 431] width 1115 height 146
click at [1075, 483] on textarea "Hi Vix, Hope you are all well :-) So at the lowers you will need to reposition …" at bounding box center [791, 431] width 1115 height 146
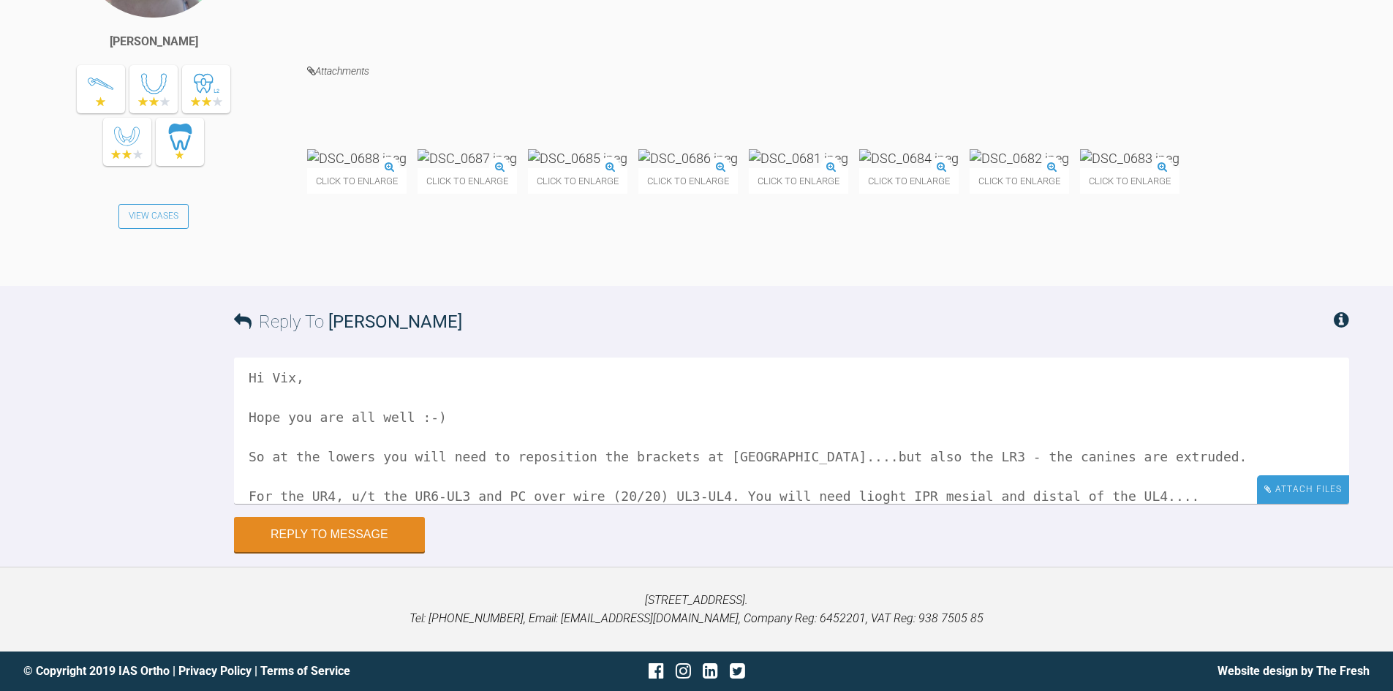
type textarea "Hi Vix, Hope you are all well :-) So at the lowers you will need to reposition …"
click at [1284, 504] on div "Attach Files" at bounding box center [1303, 489] width 92 height 29
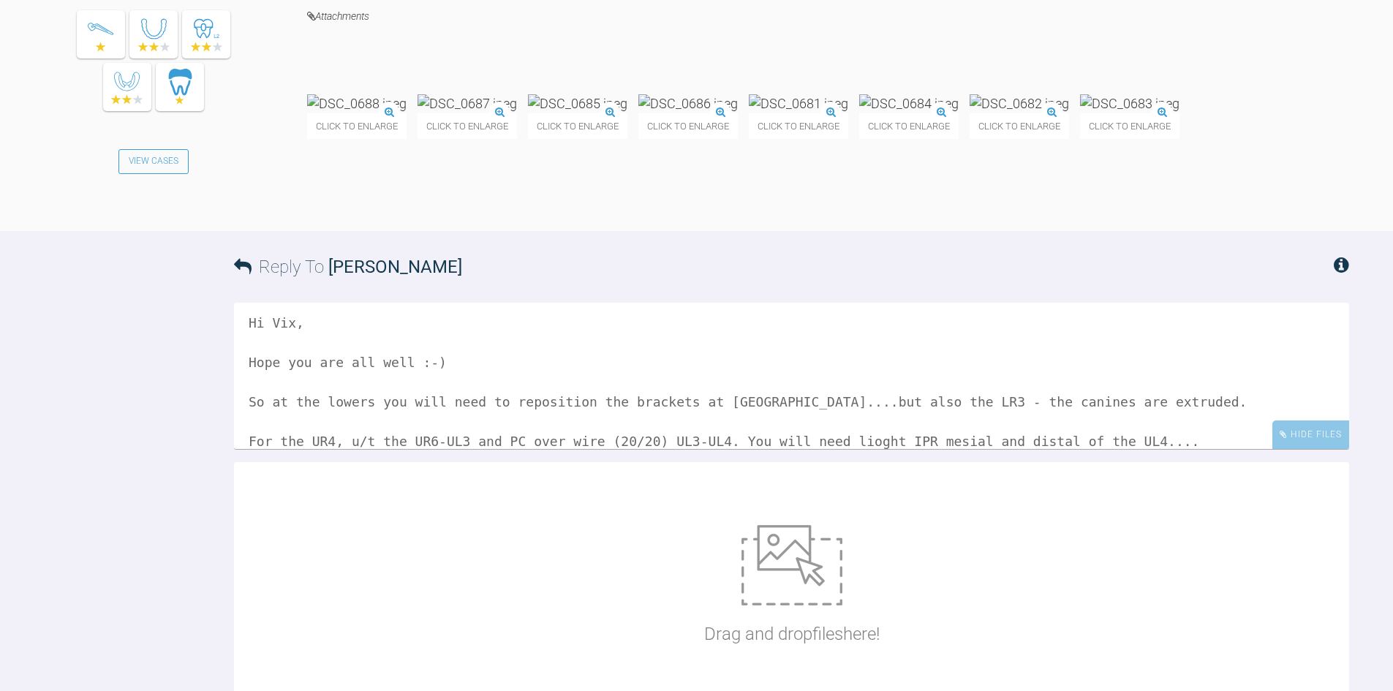
click at [785, 605] on img at bounding box center [791, 565] width 101 height 80
type input "C:\fakepath\VIK3.jpg"
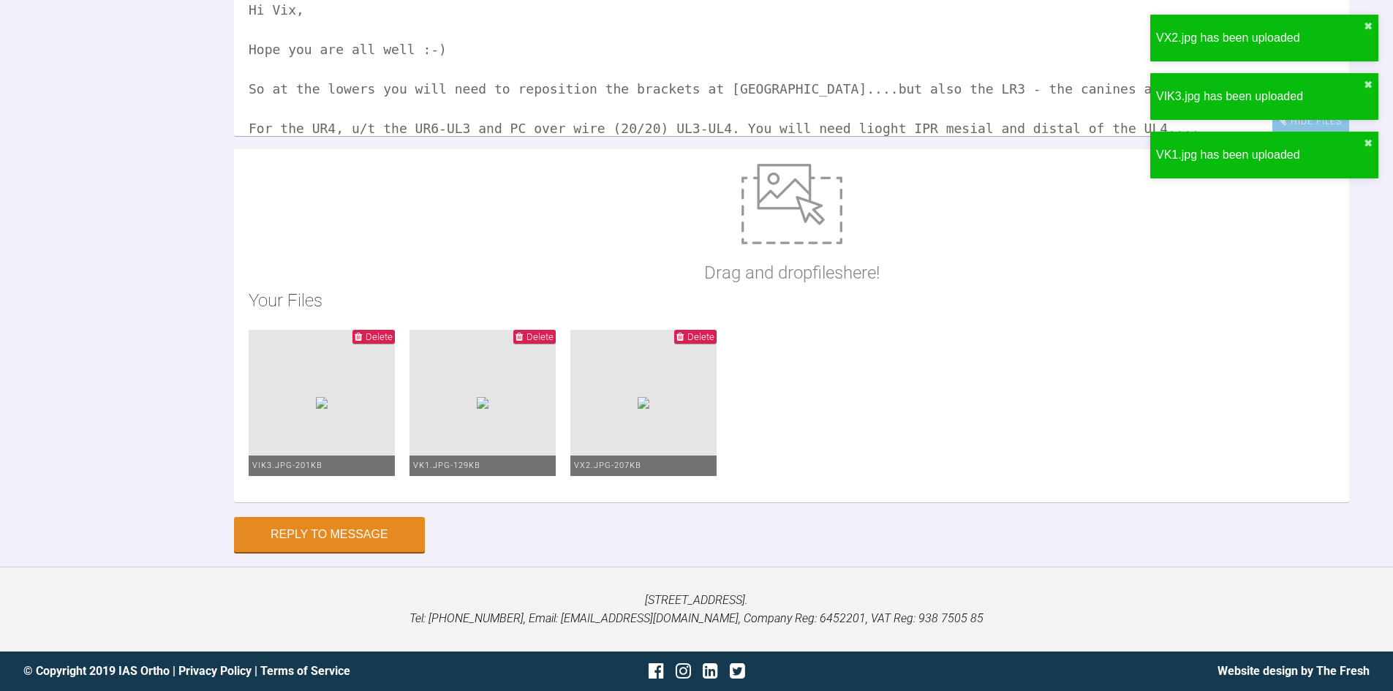
scroll to position [22553, 0]
click at [380, 526] on button "Reply to Message" at bounding box center [329, 535] width 191 height 35
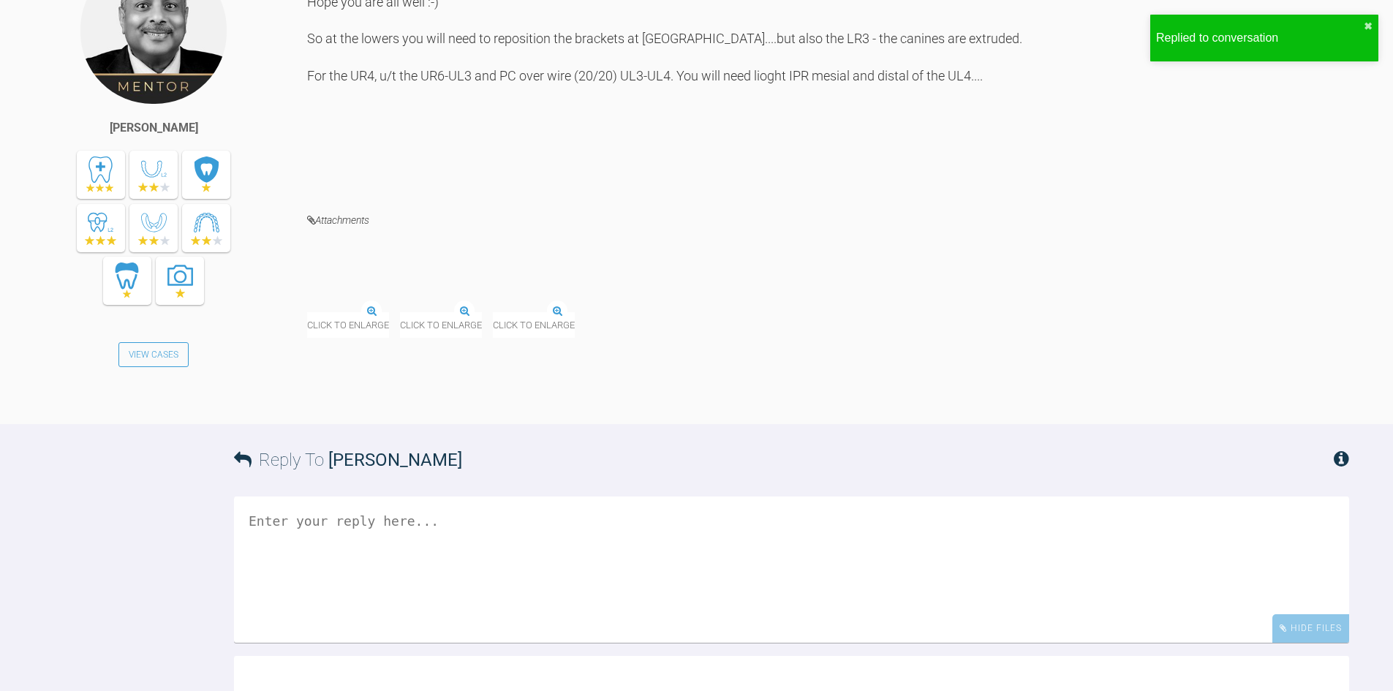
scroll to position [22305, 0]
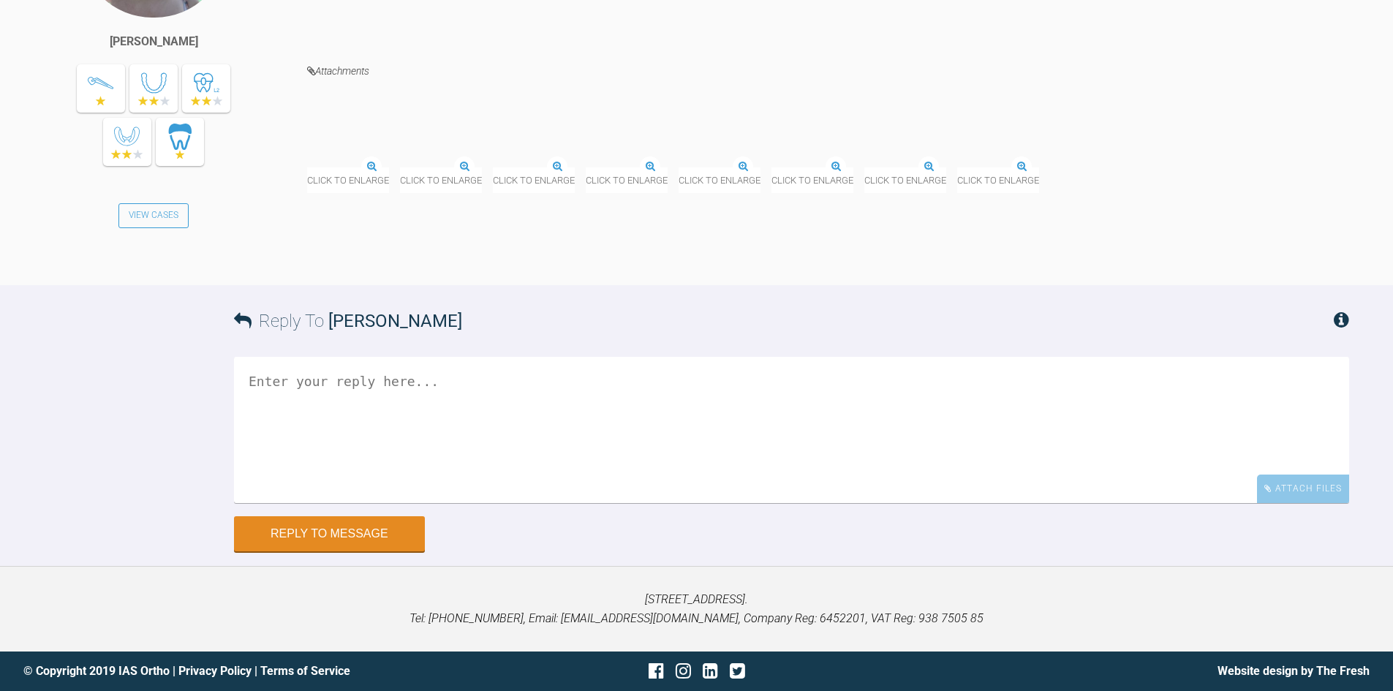
scroll to position [3408, 0]
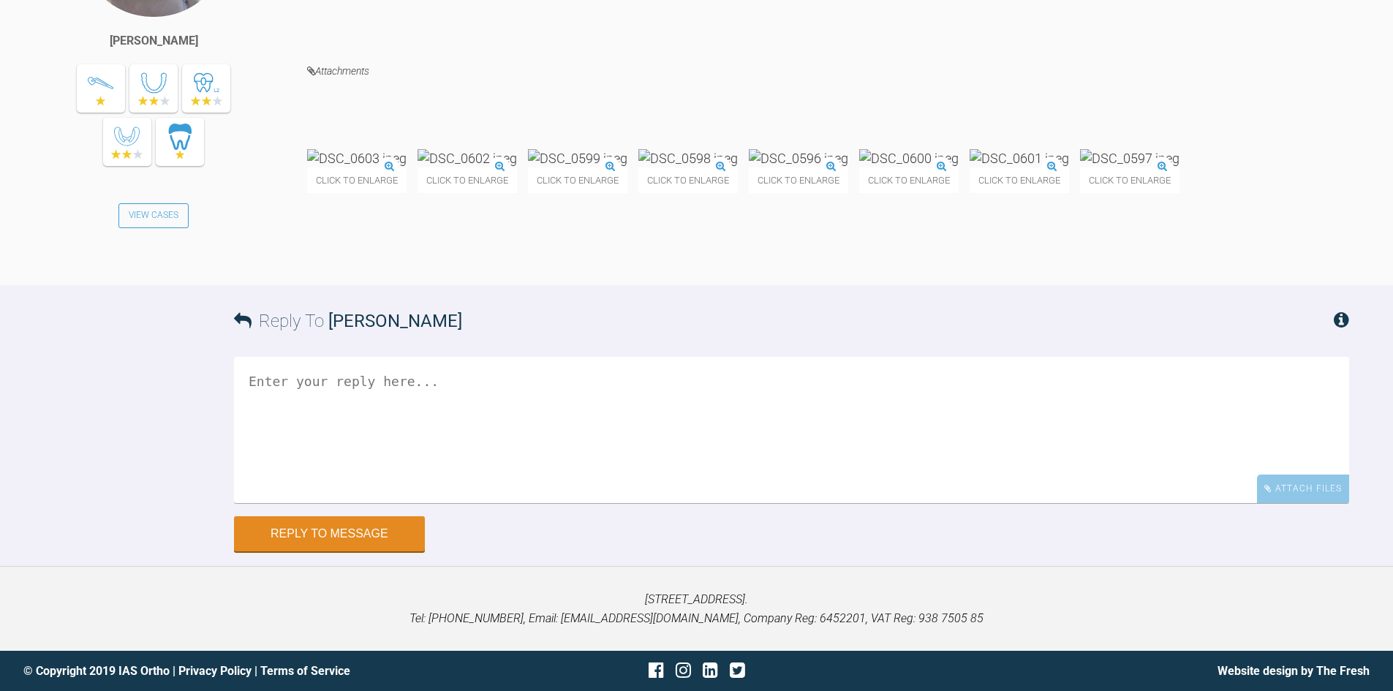
click at [429, 503] on textarea at bounding box center [791, 430] width 1115 height 146
click at [396, 167] on img at bounding box center [356, 158] width 99 height 18
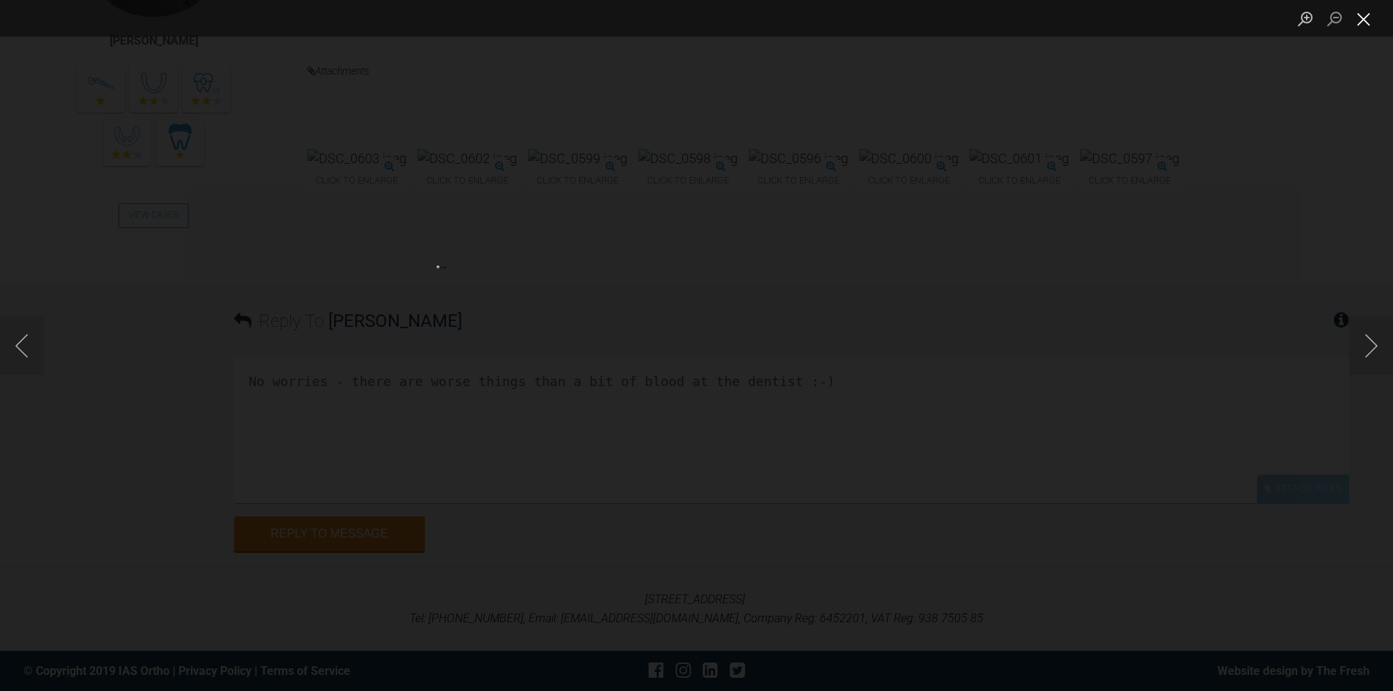
click at [1370, 20] on button "Close lightbox" at bounding box center [1363, 19] width 29 height 26
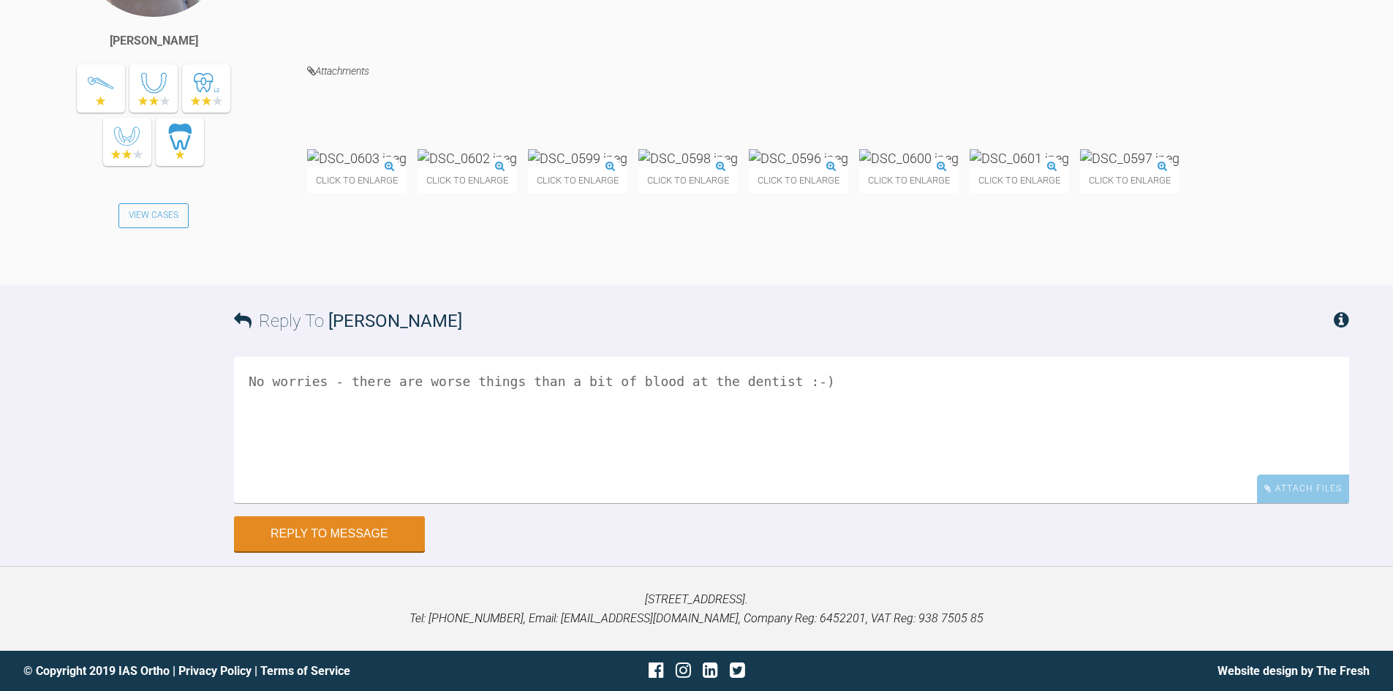
click at [1080, 167] on img at bounding box center [1129, 158] width 99 height 18
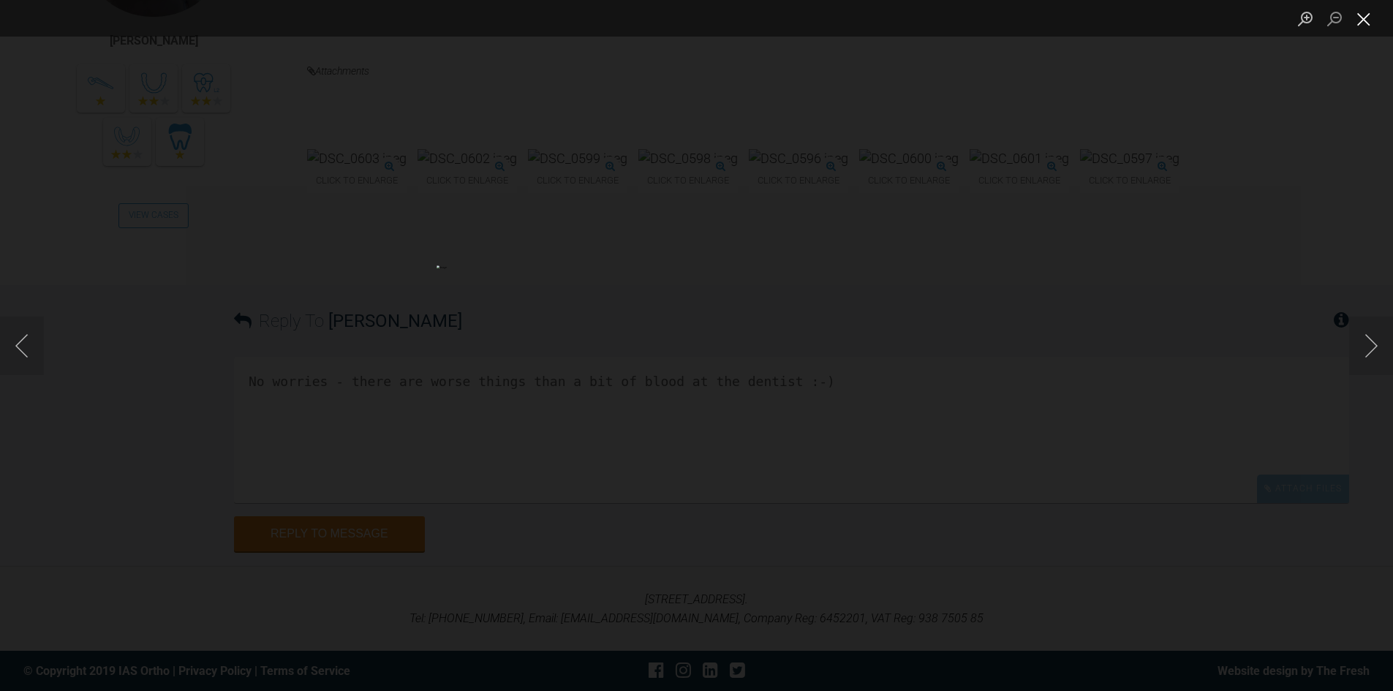
click at [1364, 23] on button "Close lightbox" at bounding box center [1363, 19] width 29 height 26
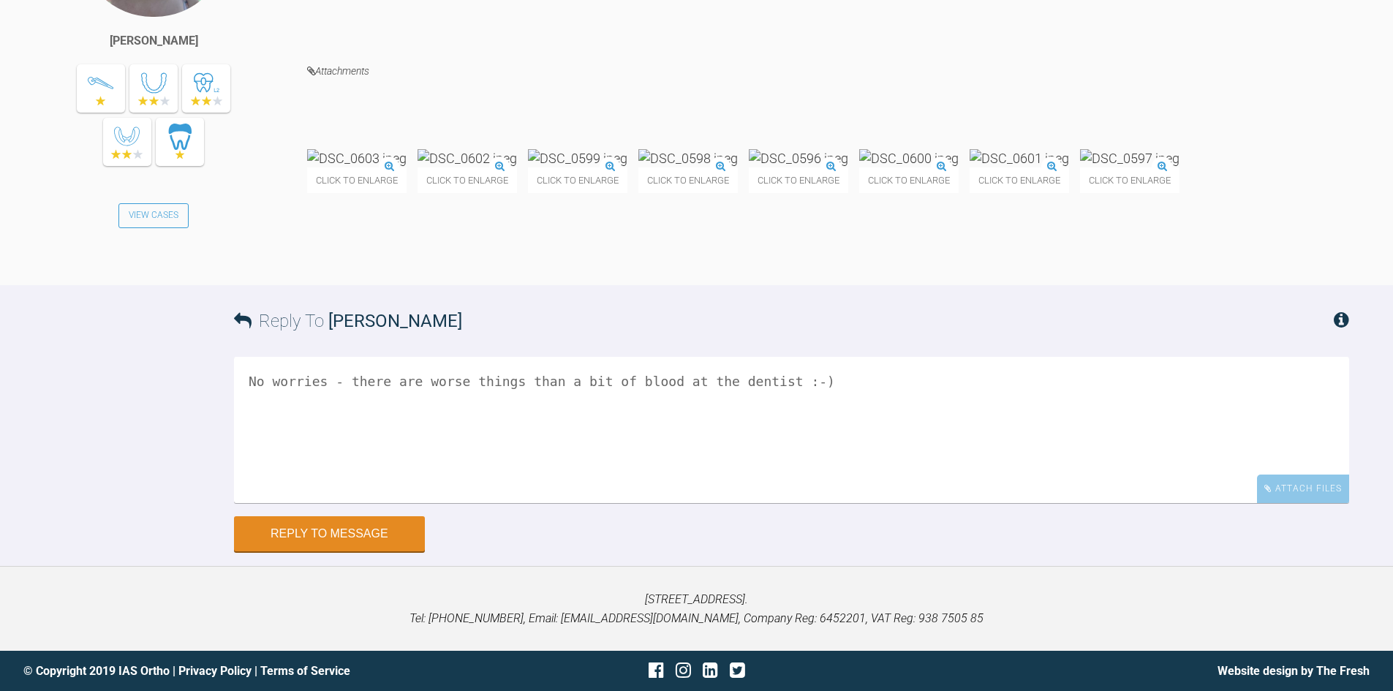
scroll to position [3601, 0]
click at [850, 404] on textarea "No worries - there are worse things than a bit of blood at the dentist :-)" at bounding box center [791, 430] width 1115 height 146
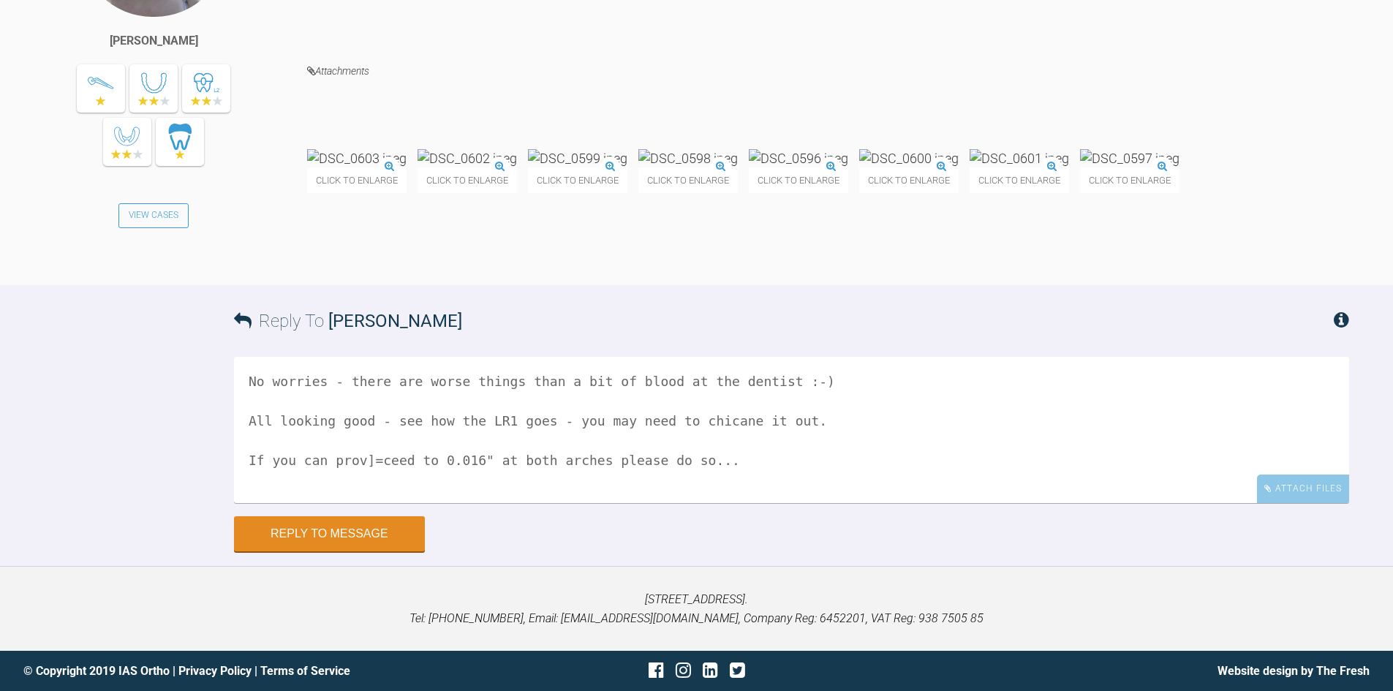
click at [371, 463] on textarea "No worries - there are worse things than a bit of blood at the dentist :-) All …" at bounding box center [791, 430] width 1115 height 146
click at [374, 464] on textarea "No worries - there are worse things than a bit of blood at the dentist :-) All …" at bounding box center [791, 430] width 1115 height 146
click at [695, 458] on textarea "No worries - there are worse things than a bit of blood at the dentist :-) All …" at bounding box center [791, 430] width 1115 height 146
type textarea "No worries - there are worse things than a bit of blood at the dentist :-) All …"
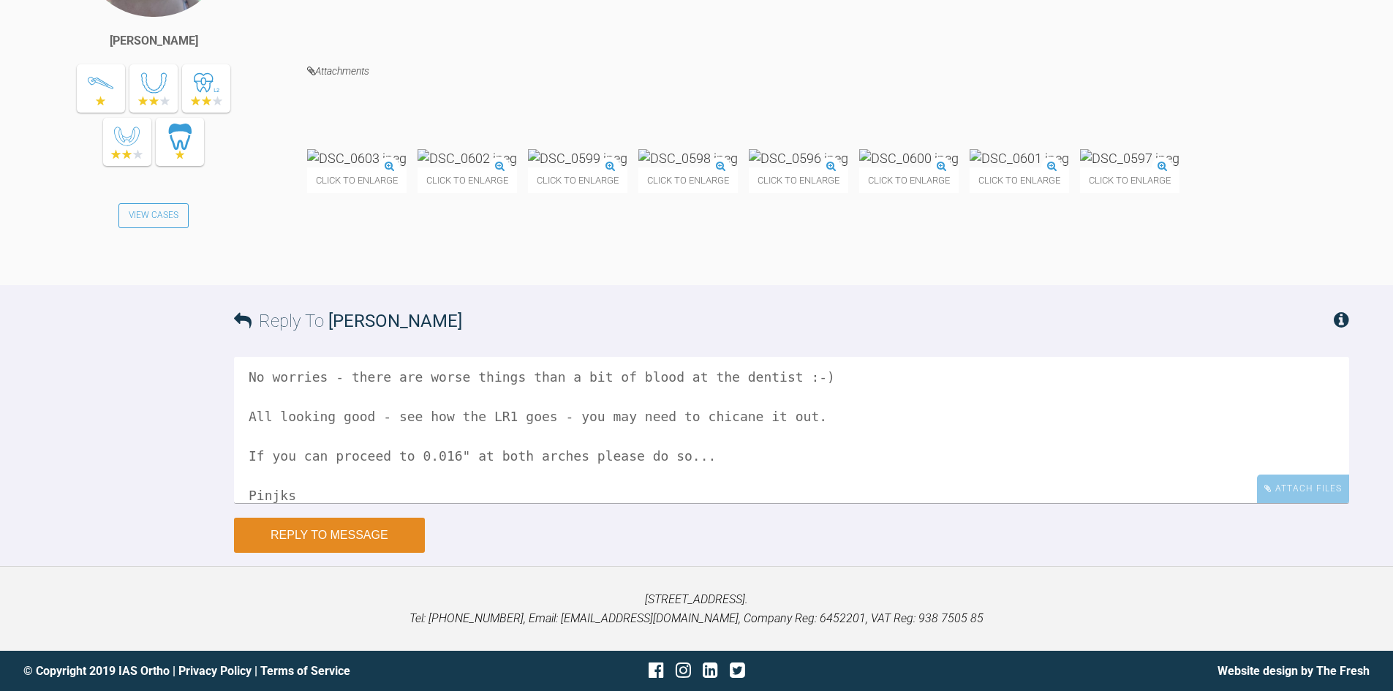
click at [325, 536] on button "Reply to Message" at bounding box center [329, 535] width 191 height 35
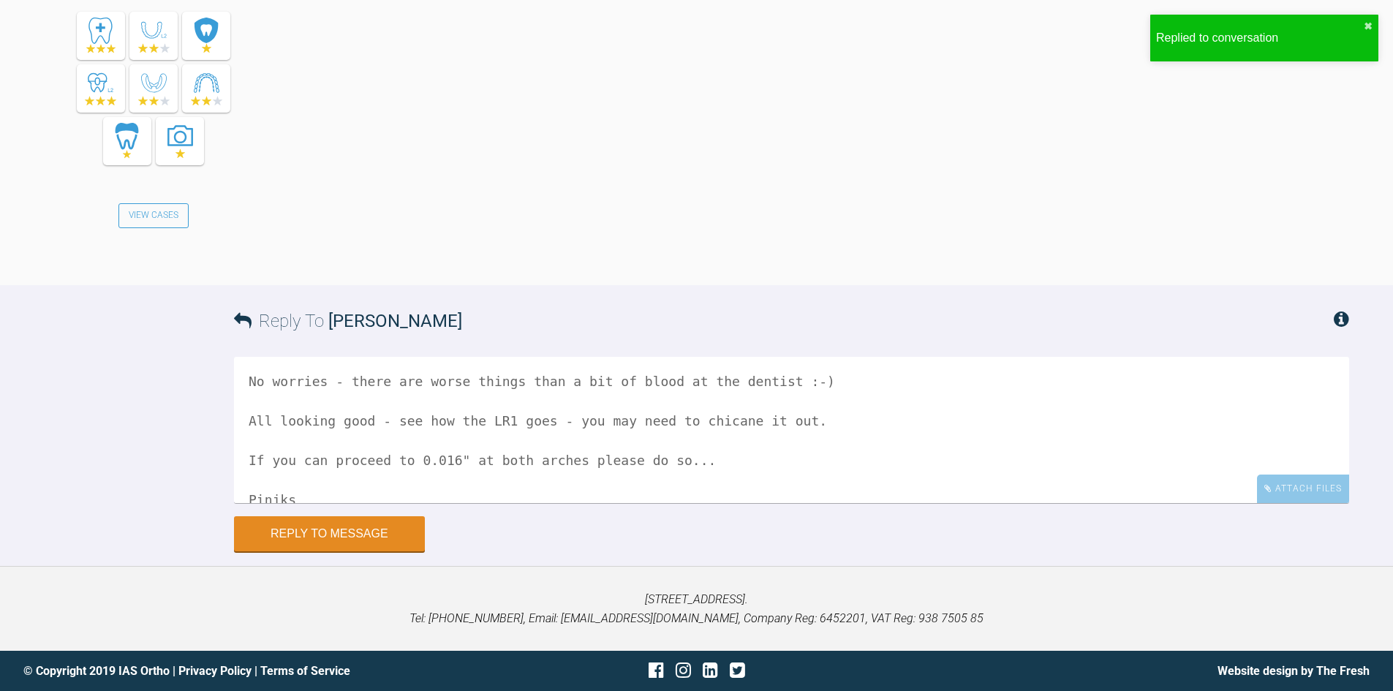
scroll to position [4159, 0]
